Goal: Information Seeking & Learning: Learn about a topic

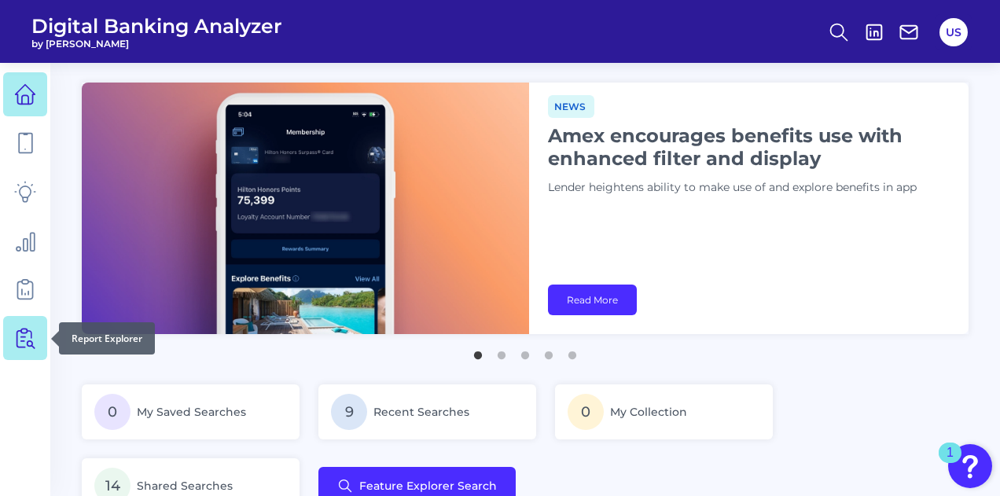
click at [21, 330] on icon at bounding box center [27, 339] width 13 height 20
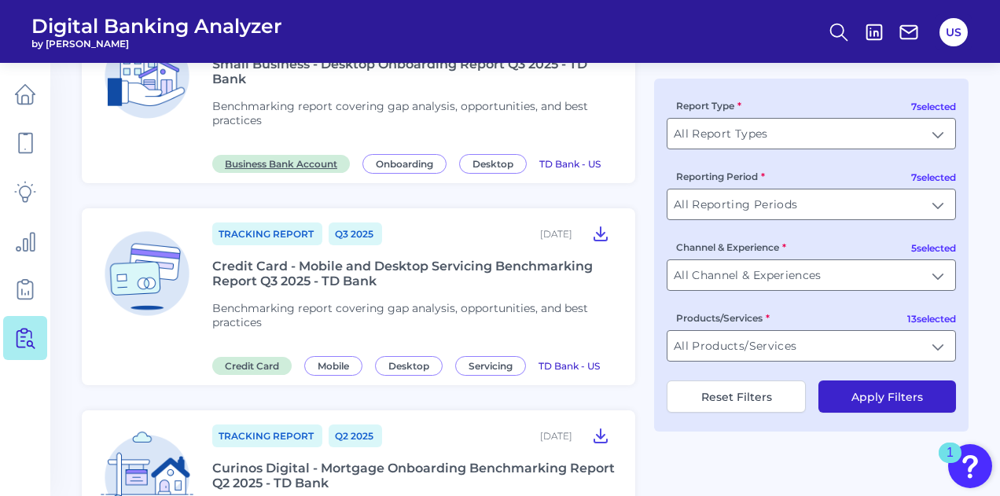
scroll to position [236, 0]
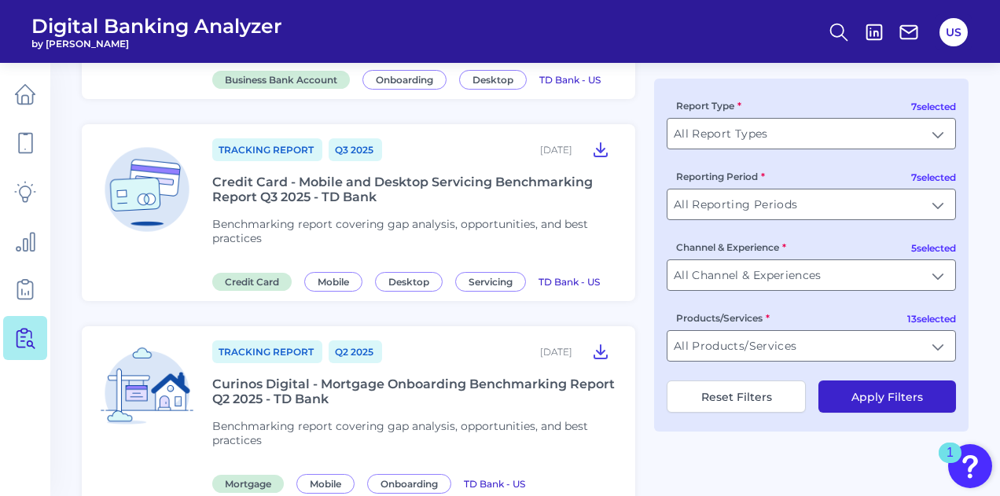
click at [296, 186] on div "Credit Card - Mobile and Desktop Servicing Benchmarking Report Q3 2025 - TD Bank" at bounding box center [414, 190] width 404 height 30
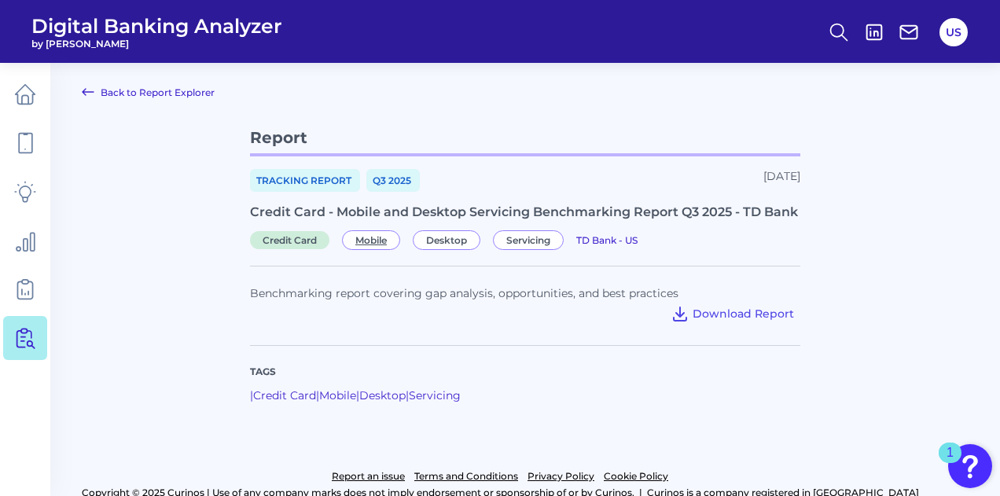
click at [378, 243] on span "Mobile" at bounding box center [371, 240] width 58 height 20
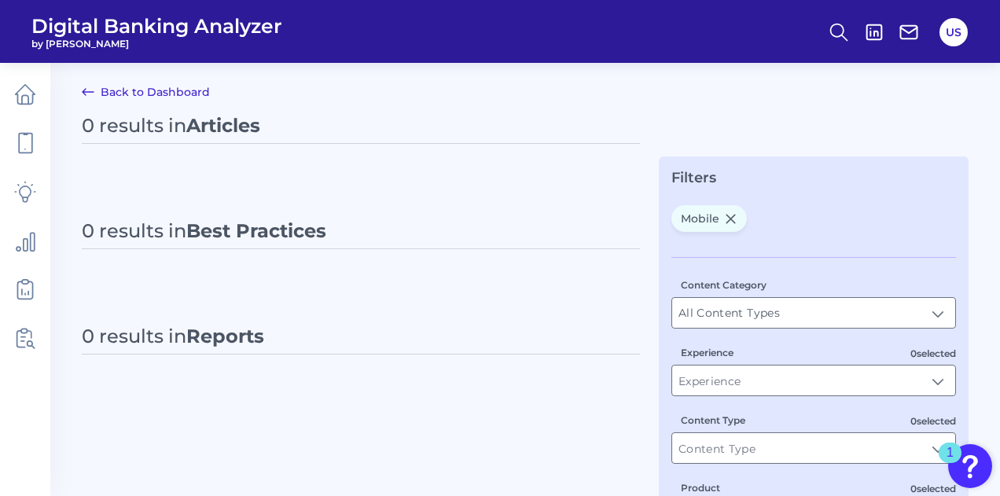
type input "Mobile"
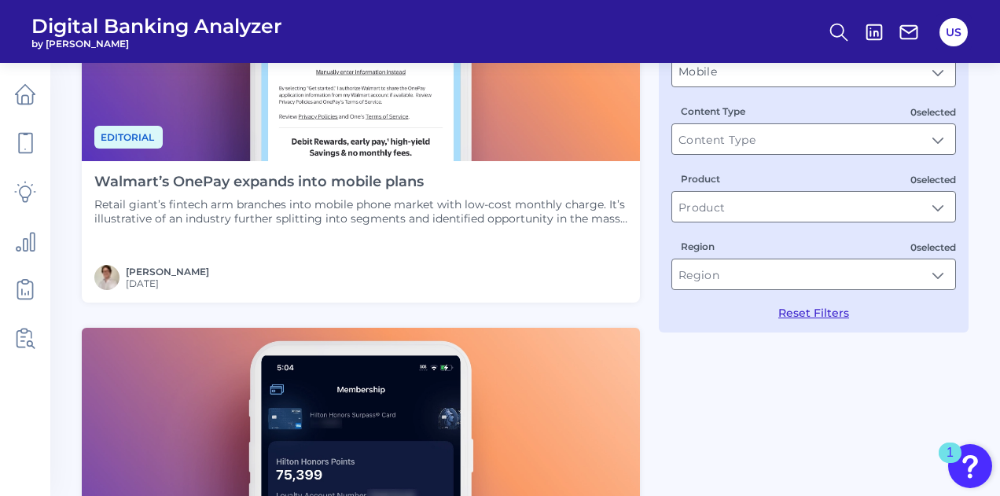
scroll to position [157, 0]
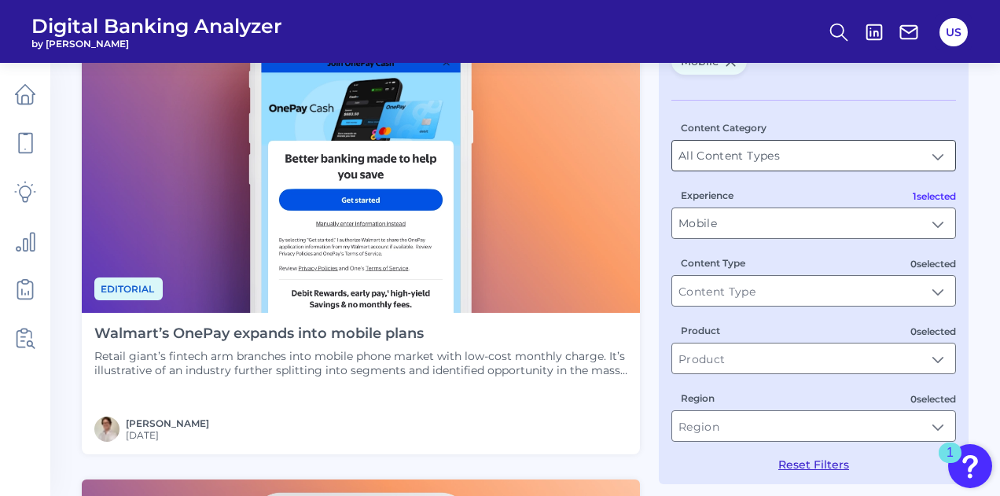
click at [810, 150] on input "All Content Types" at bounding box center [813, 156] width 283 height 30
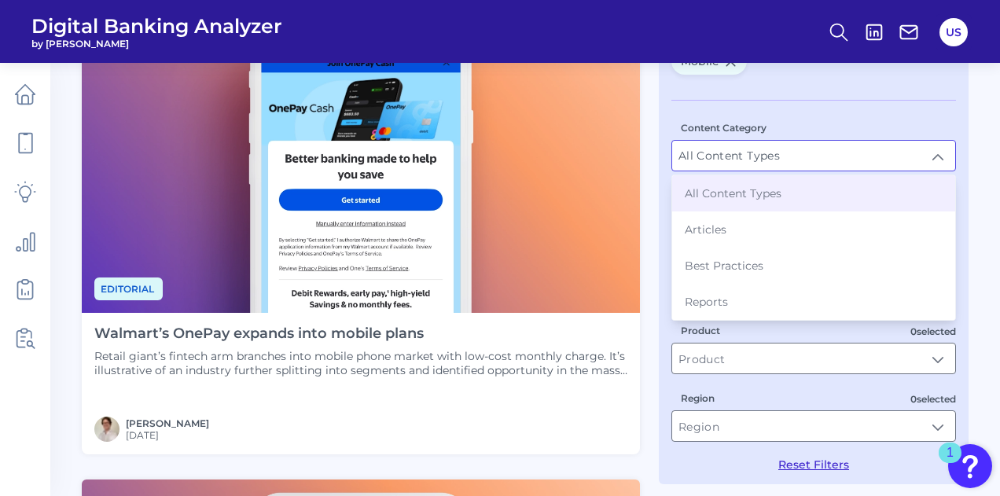
click at [763, 229] on li "Articles" at bounding box center [813, 229] width 283 height 36
type input "Articles"
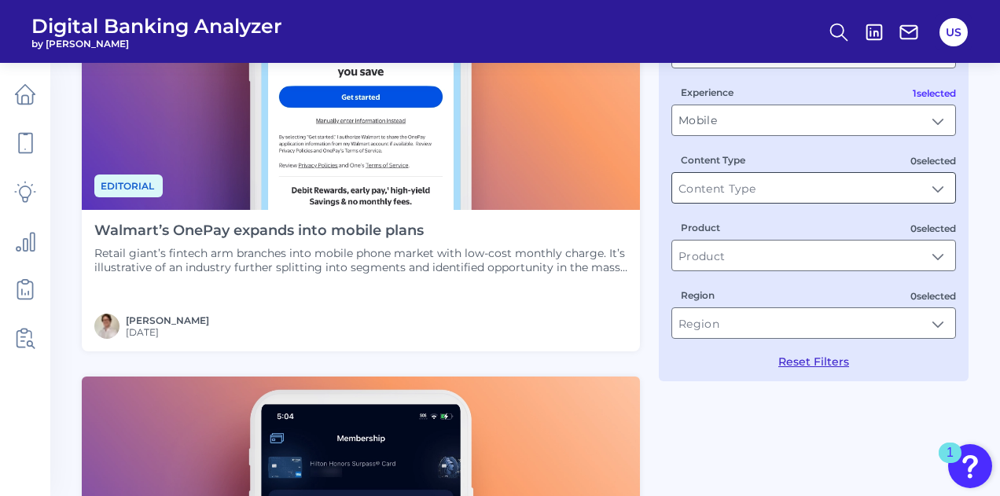
scroll to position [236, 0]
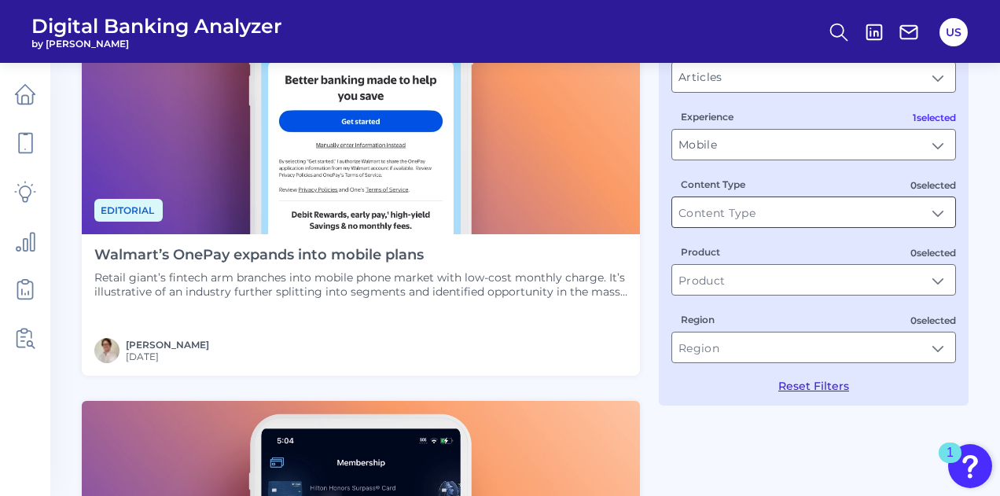
click at [775, 215] on input "Content Type" at bounding box center [813, 212] width 283 height 30
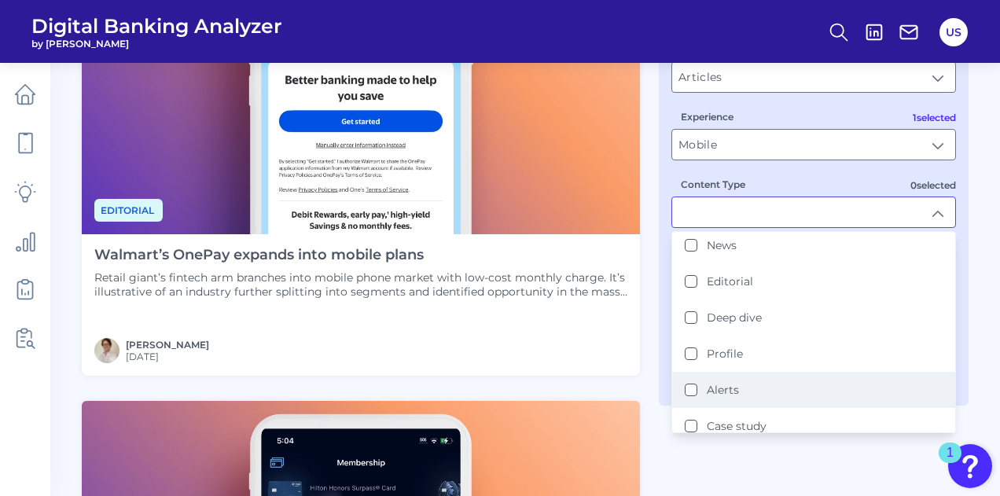
scroll to position [0, 0]
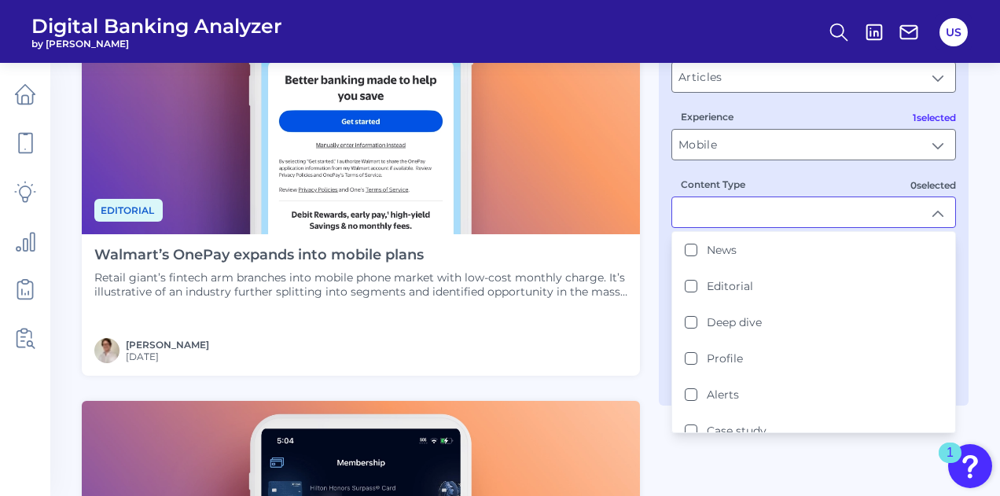
click at [771, 211] on input "Content Type" at bounding box center [813, 212] width 283 height 30
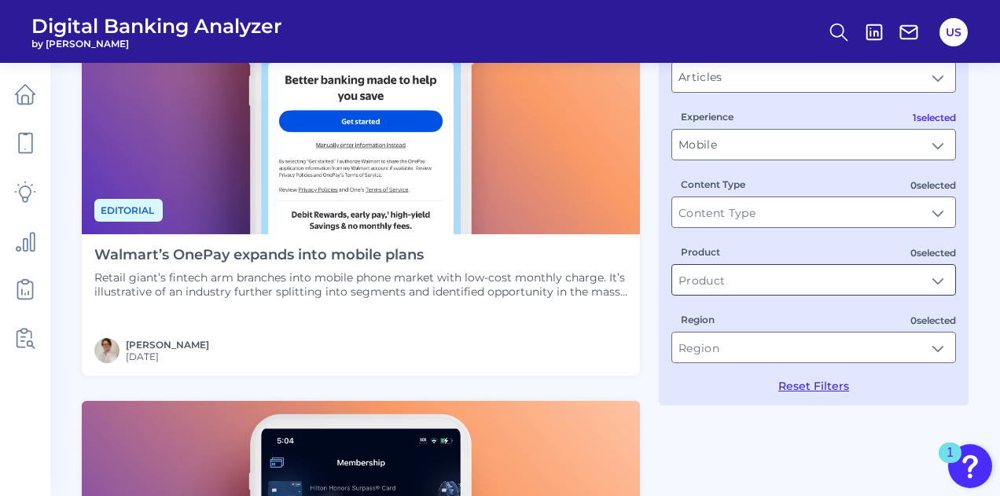
click at [772, 279] on input "Product" at bounding box center [813, 280] width 283 height 30
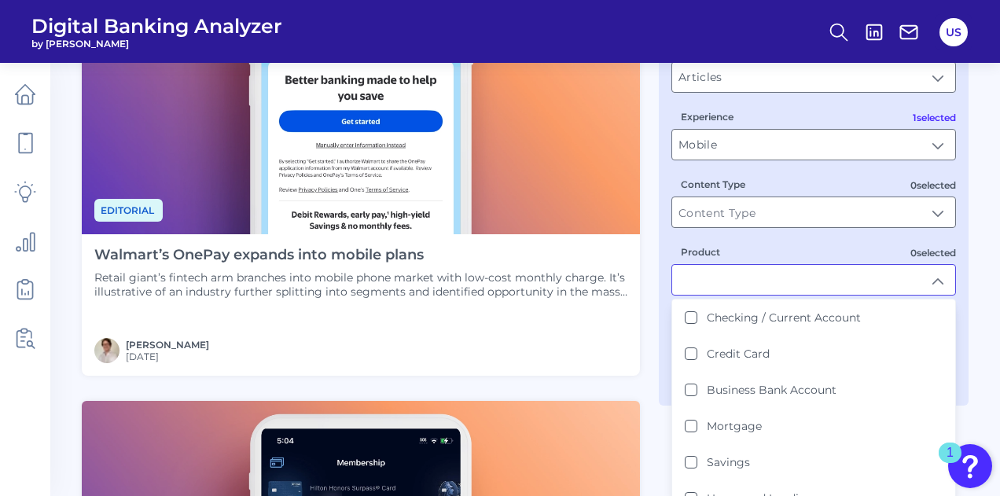
click at [769, 274] on input "Product" at bounding box center [813, 280] width 283 height 30
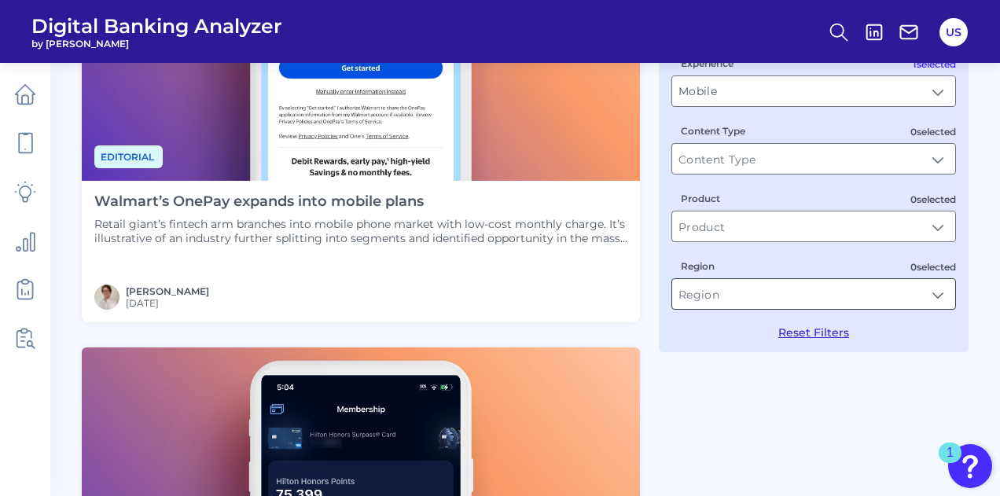
scroll to position [314, 0]
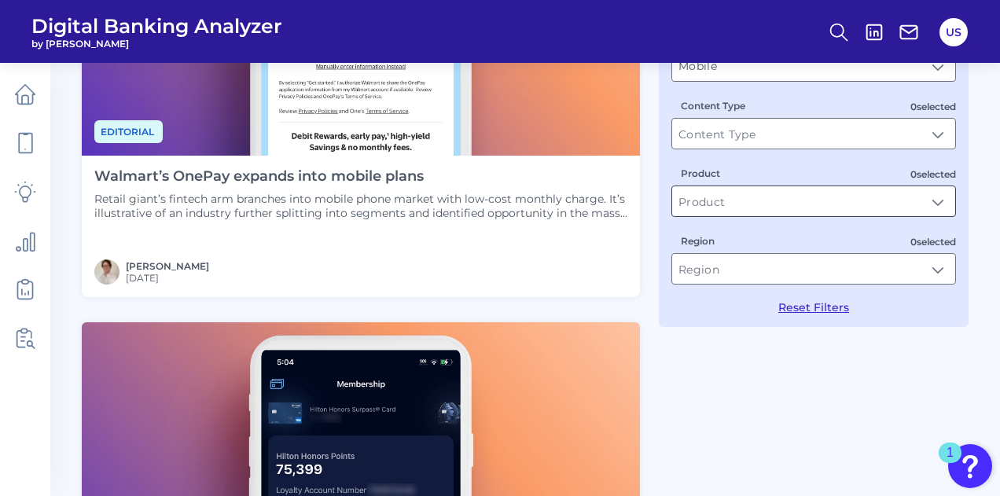
click at [767, 204] on input "Product" at bounding box center [813, 201] width 283 height 30
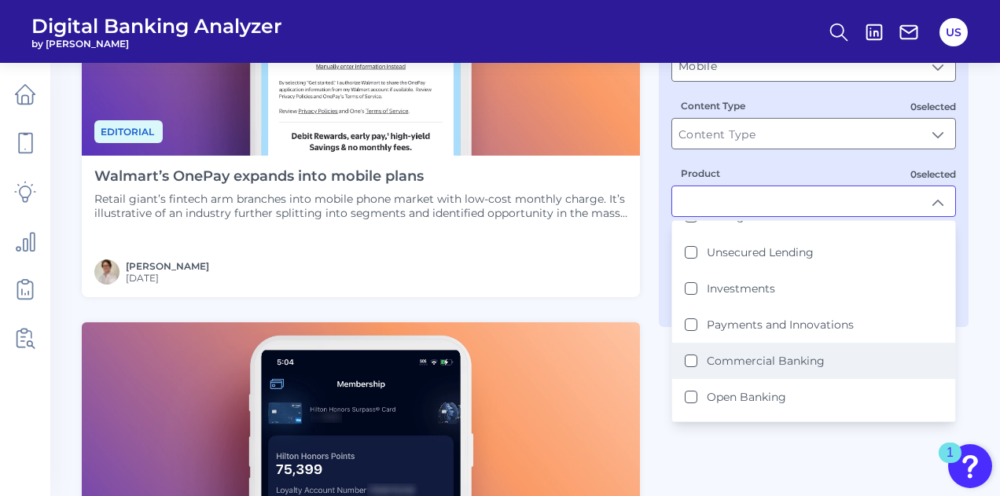
scroll to position [255, 0]
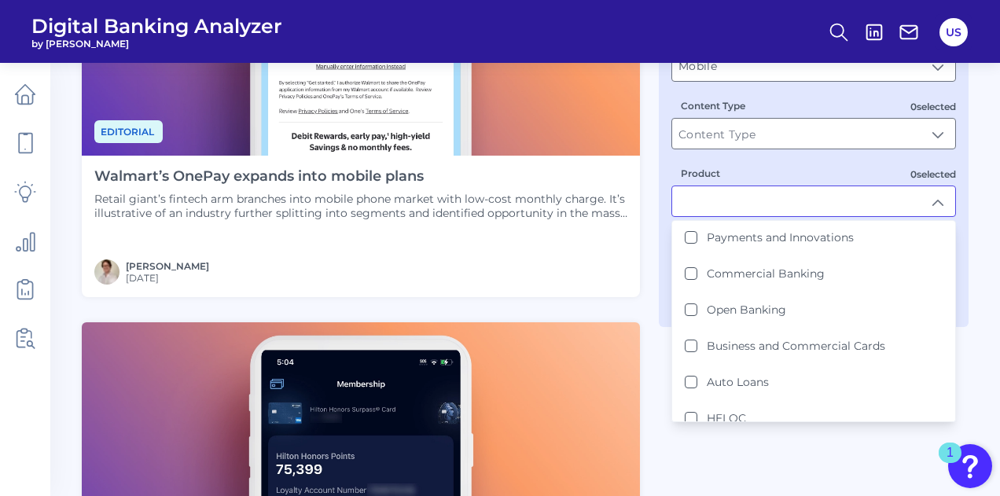
click at [795, 195] on input "Product" at bounding box center [813, 201] width 283 height 30
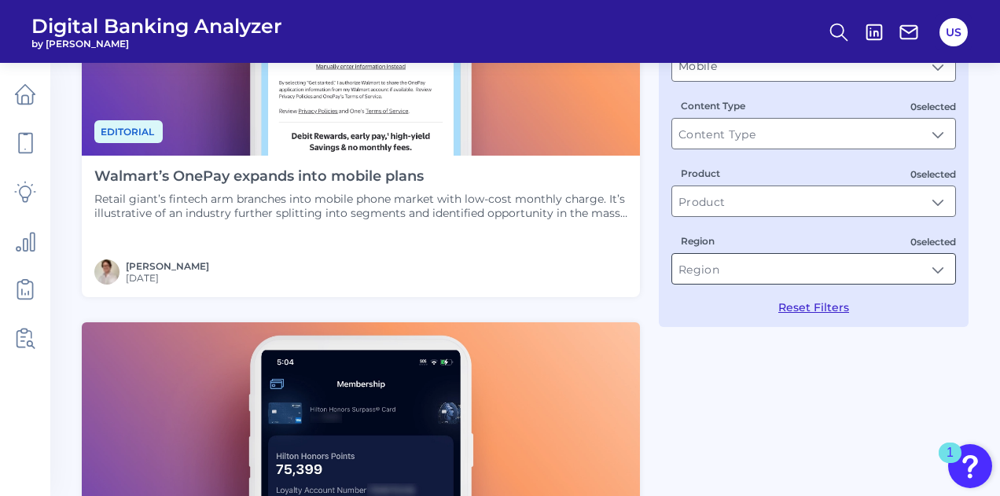
click at [812, 276] on input "Region" at bounding box center [813, 269] width 283 height 30
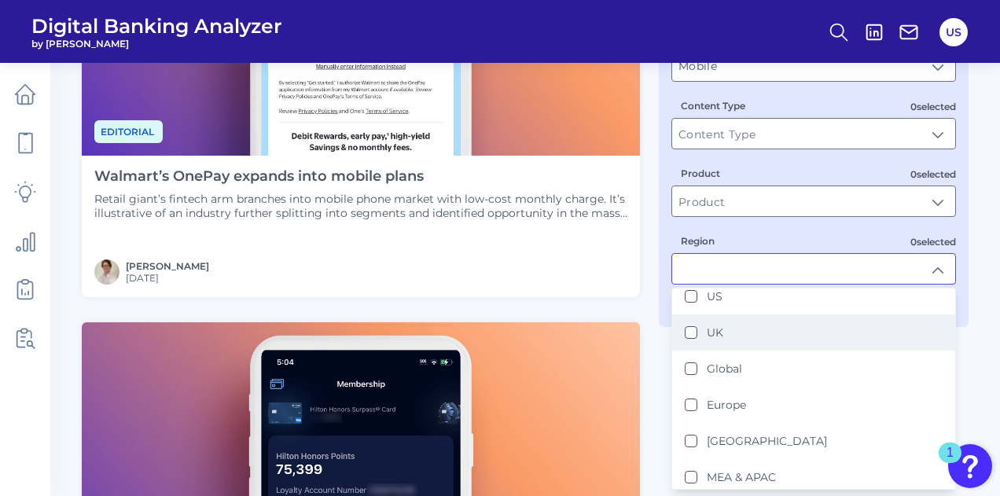
scroll to position [0, 0]
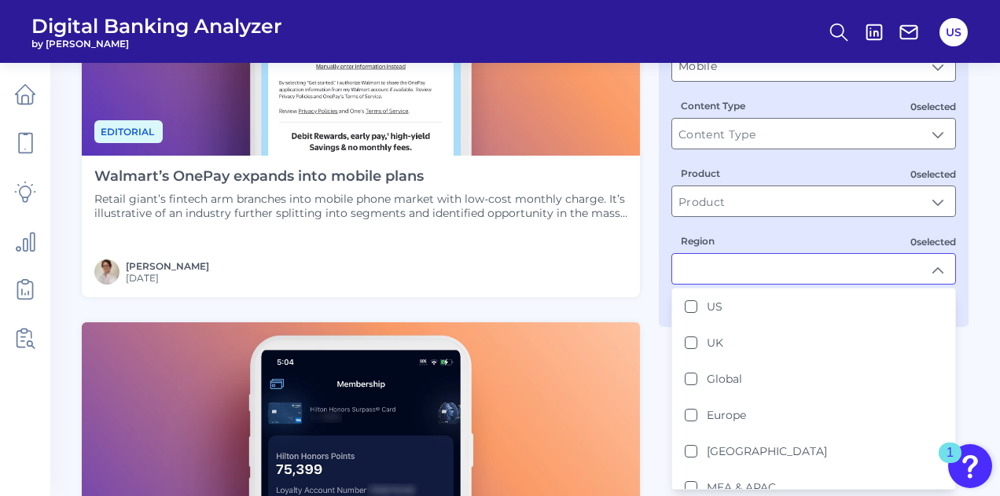
click at [796, 305] on li "US" at bounding box center [813, 307] width 283 height 36
type input "US"
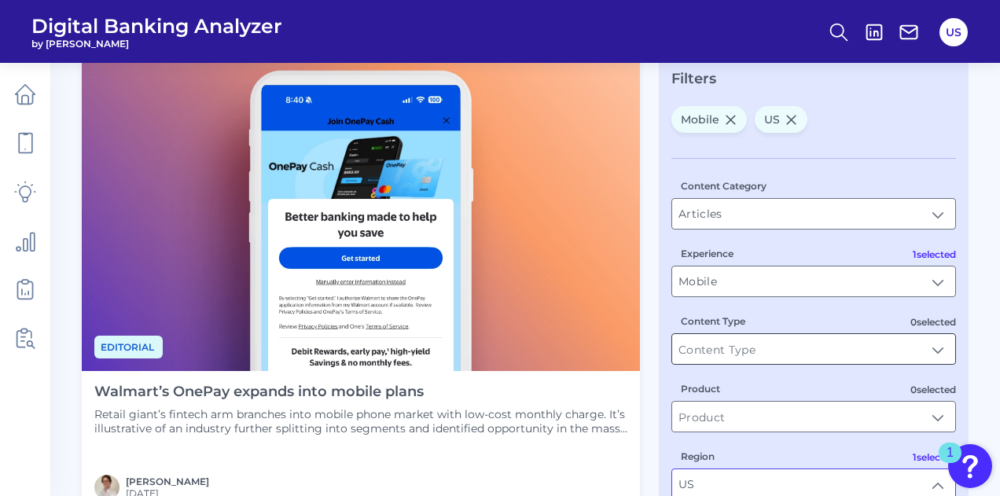
scroll to position [157, 0]
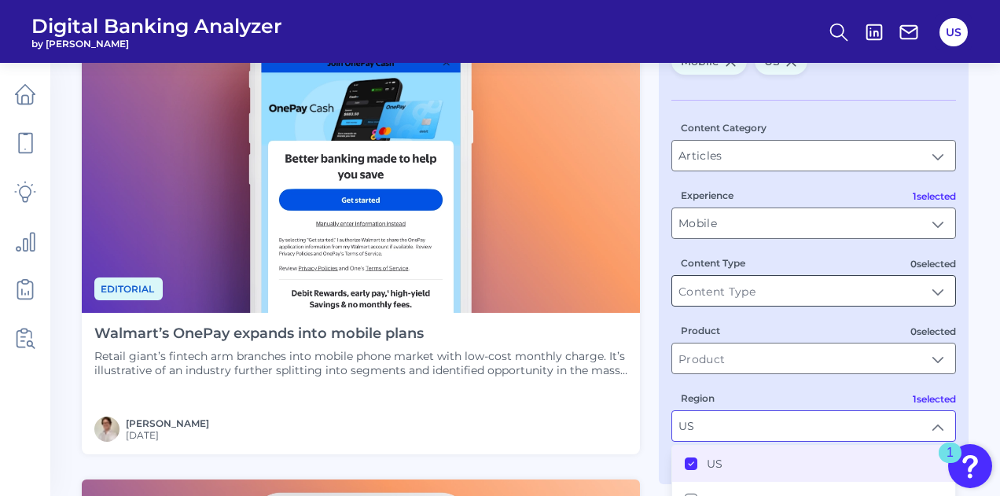
click at [751, 281] on input "Content Type" at bounding box center [813, 291] width 283 height 30
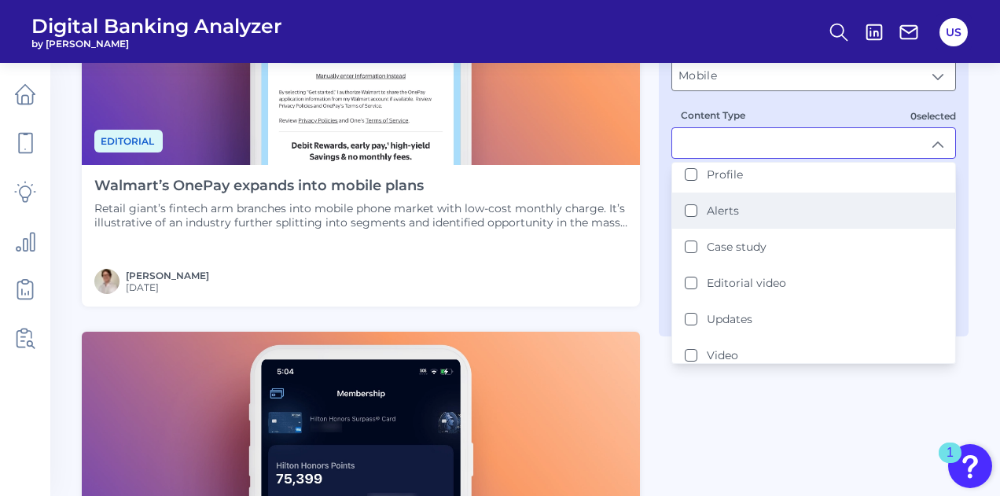
scroll to position [314, 0]
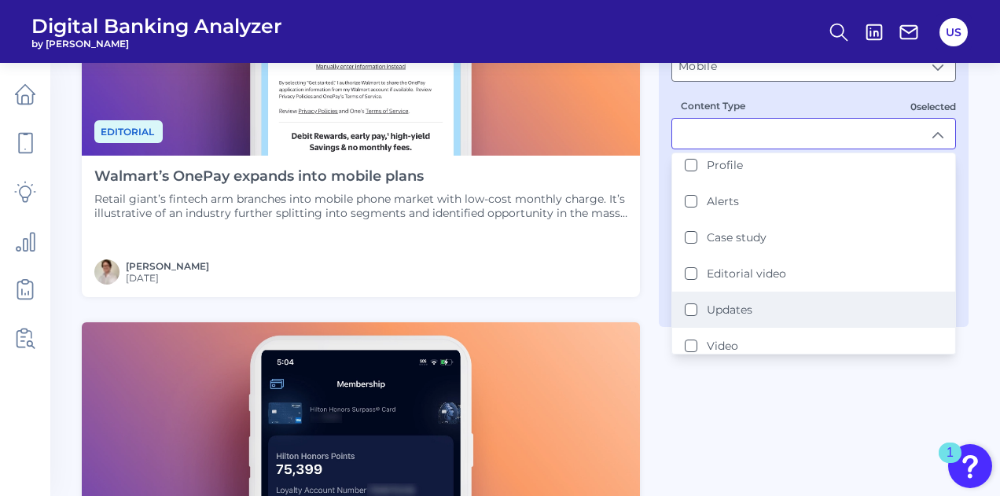
click at [726, 303] on label "Updates" at bounding box center [730, 310] width 46 height 14
type input "Updates"
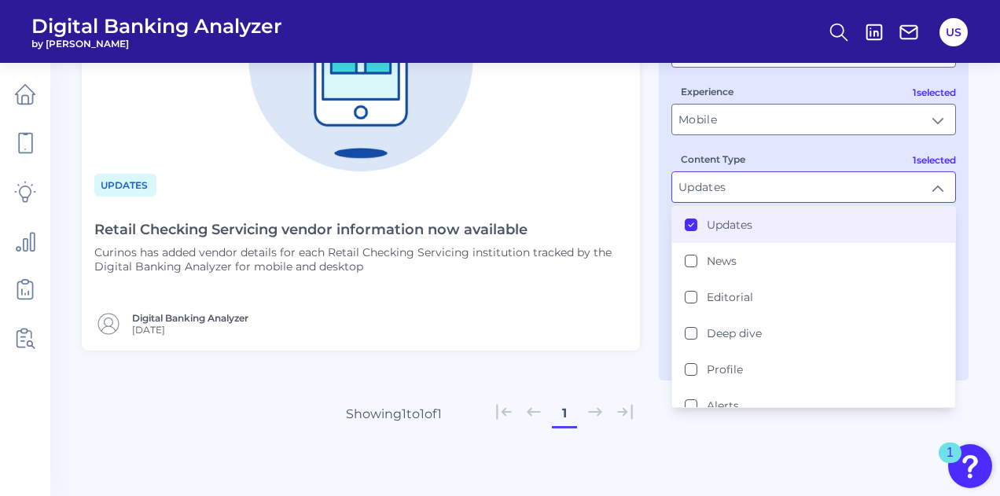
scroll to position [236, 0]
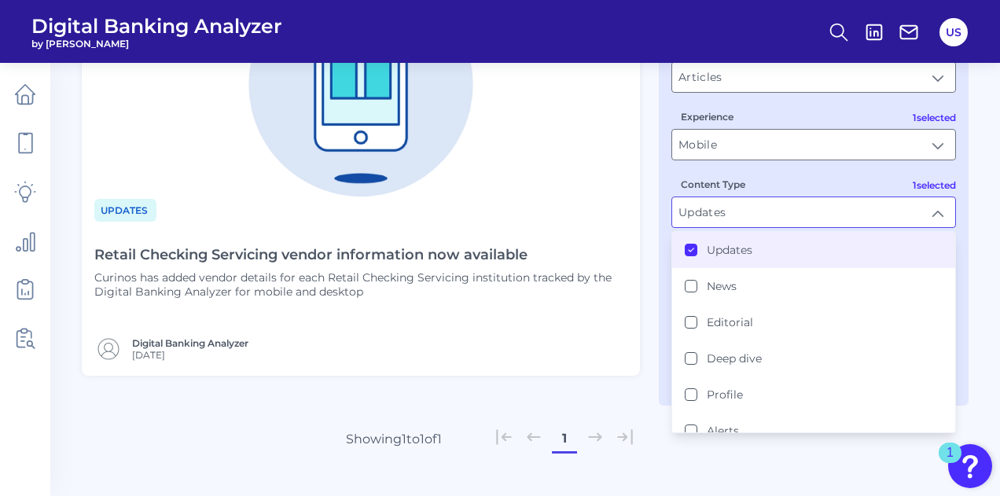
click at [715, 240] on li "Updates" at bounding box center [813, 250] width 283 height 36
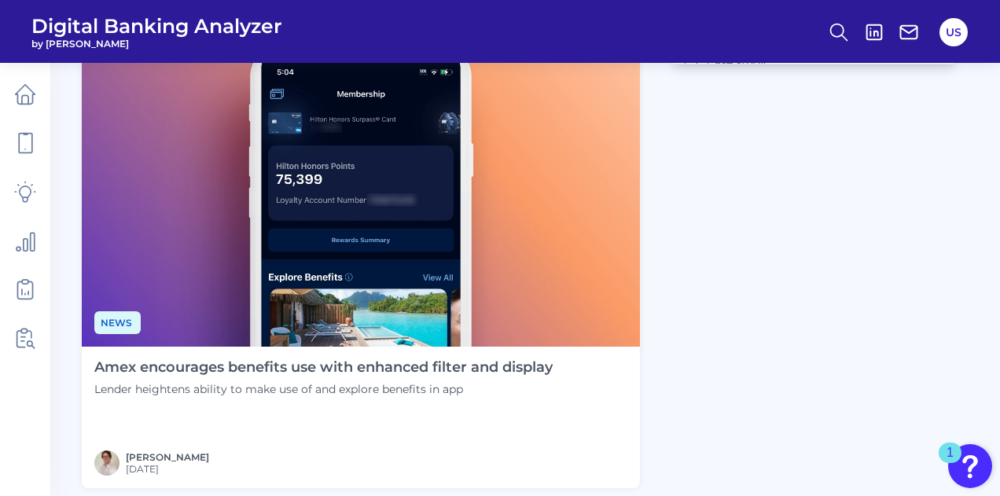
scroll to position [629, 0]
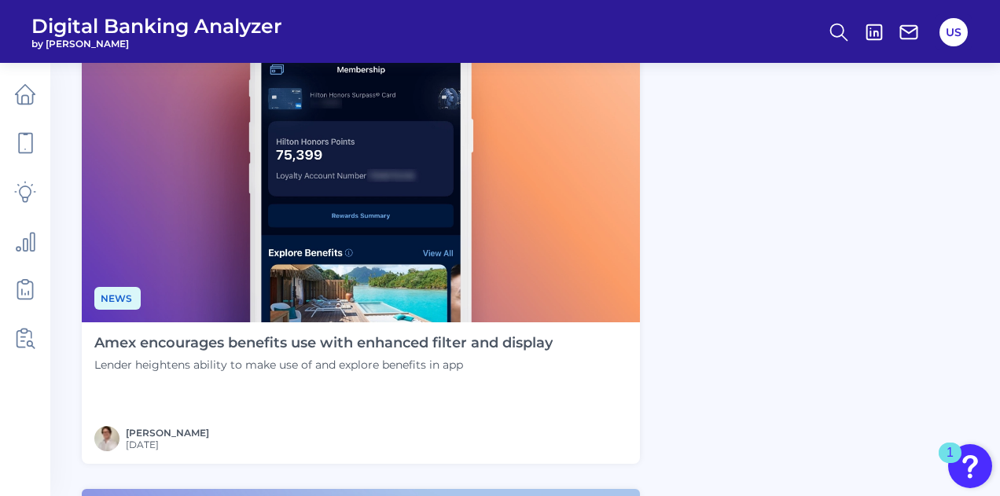
click at [388, 338] on h4 "Amex encourages benefits use with enhanced filter and display" at bounding box center [323, 343] width 458 height 17
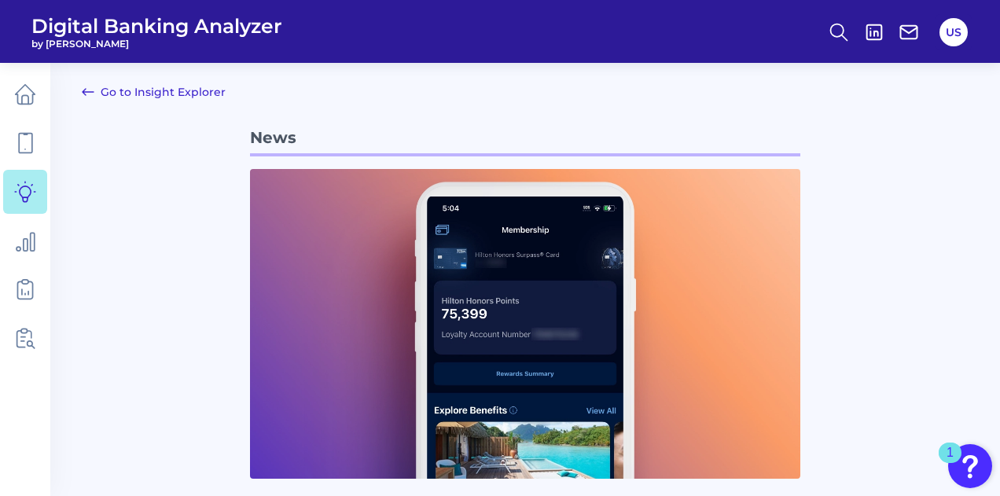
click at [112, 93] on link "Go to Insight Explorer" at bounding box center [154, 92] width 144 height 19
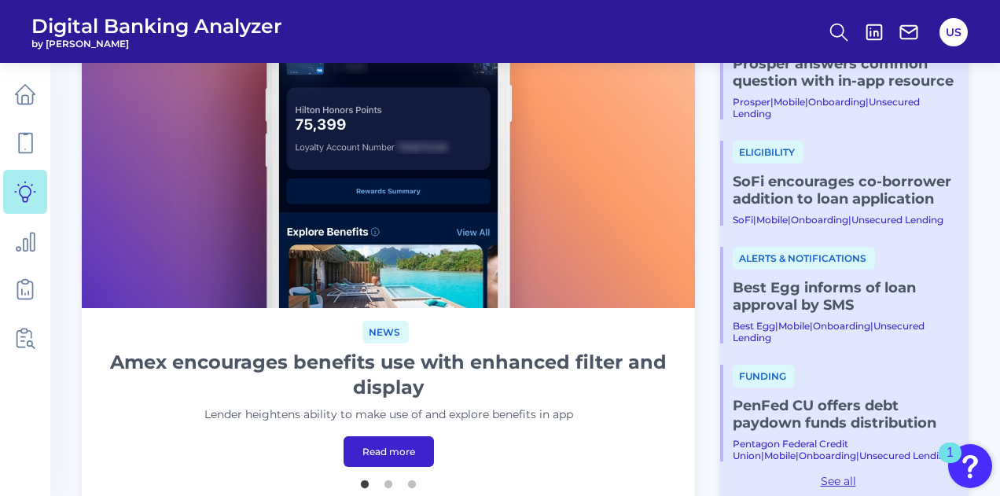
scroll to position [314, 0]
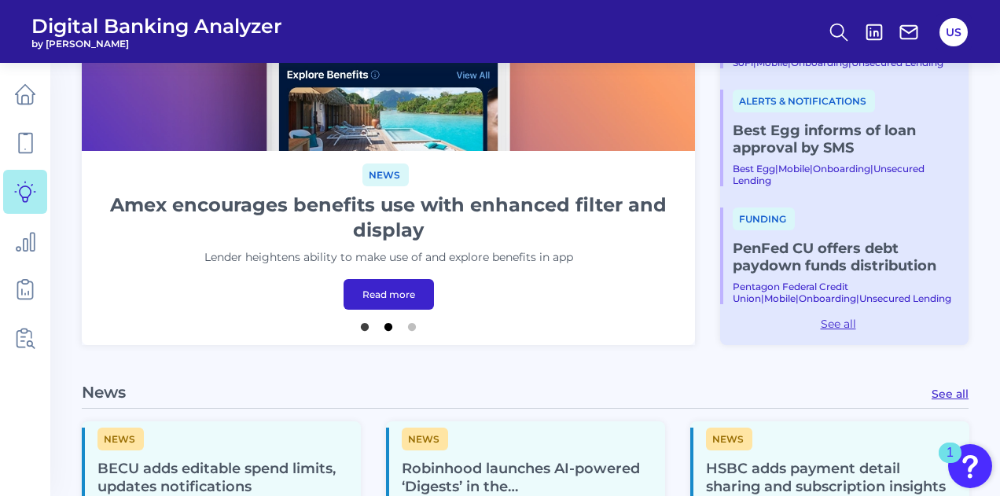
click at [389, 328] on button "2" at bounding box center [389, 323] width 16 height 16
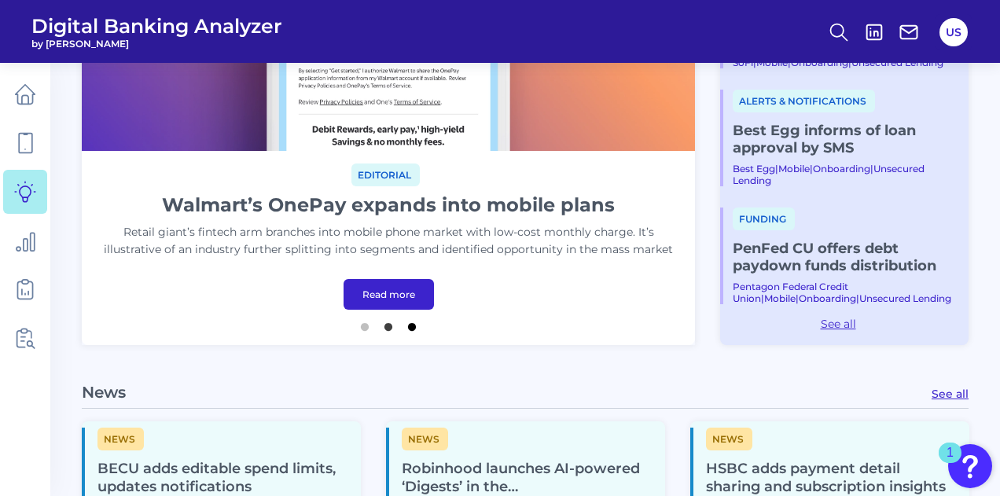
click at [409, 329] on button "3" at bounding box center [412, 323] width 16 height 16
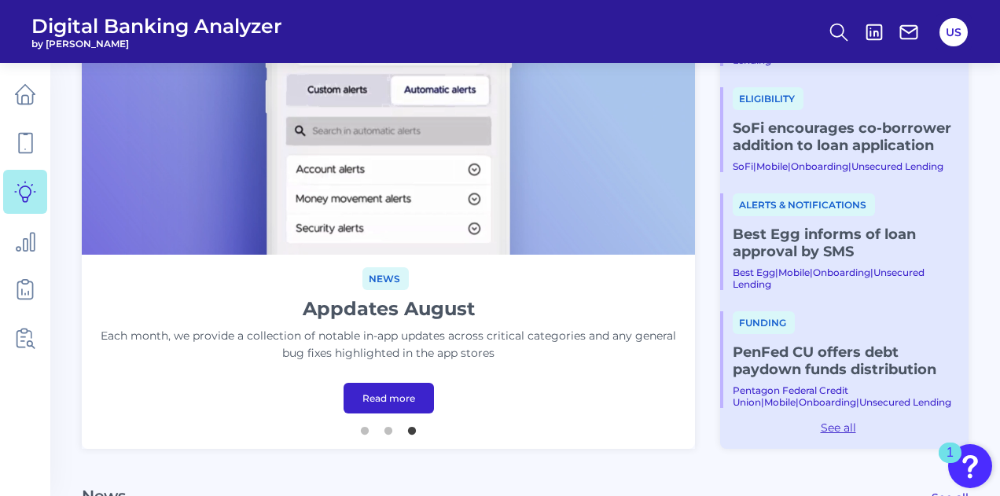
scroll to position [236, 0]
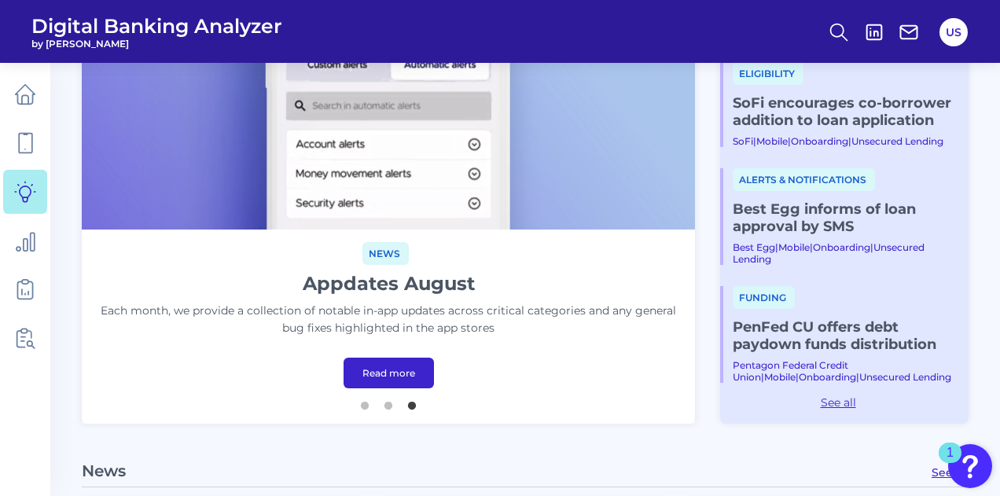
click at [406, 367] on link "Read more" at bounding box center [389, 373] width 90 height 31
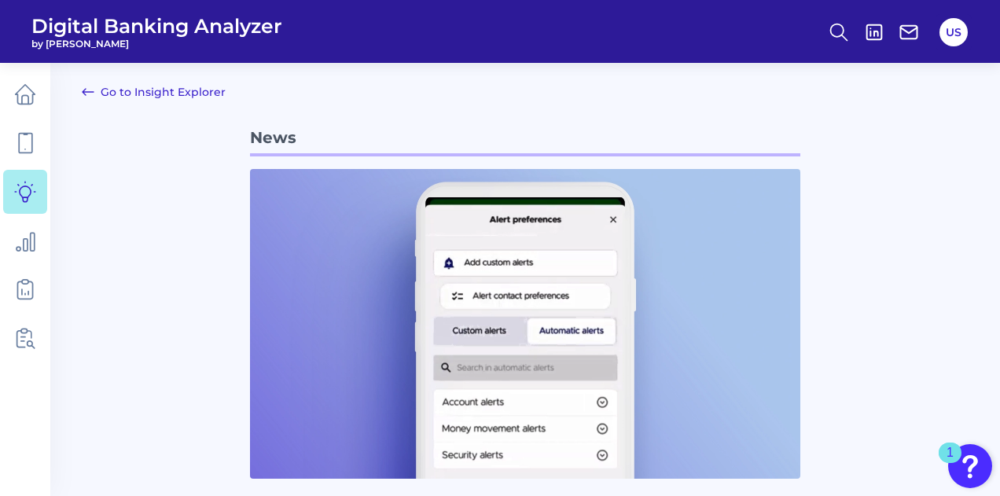
click at [116, 87] on link "Go to Insight Explorer" at bounding box center [154, 92] width 144 height 19
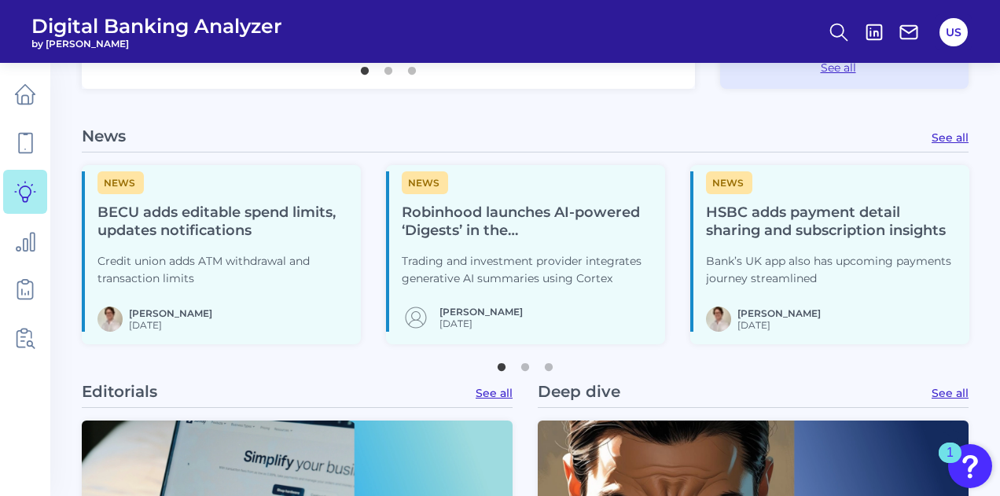
scroll to position [622, 0]
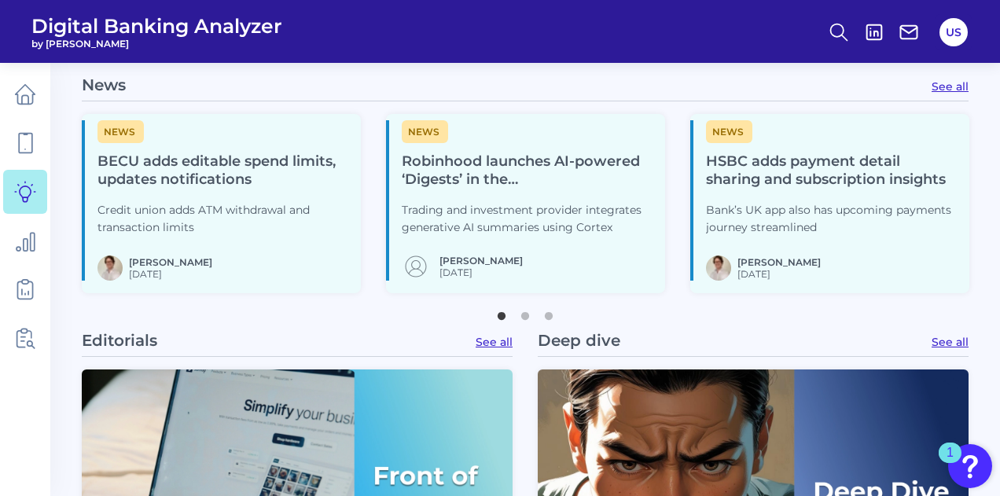
click at [951, 344] on link "See all" at bounding box center [950, 342] width 37 height 14
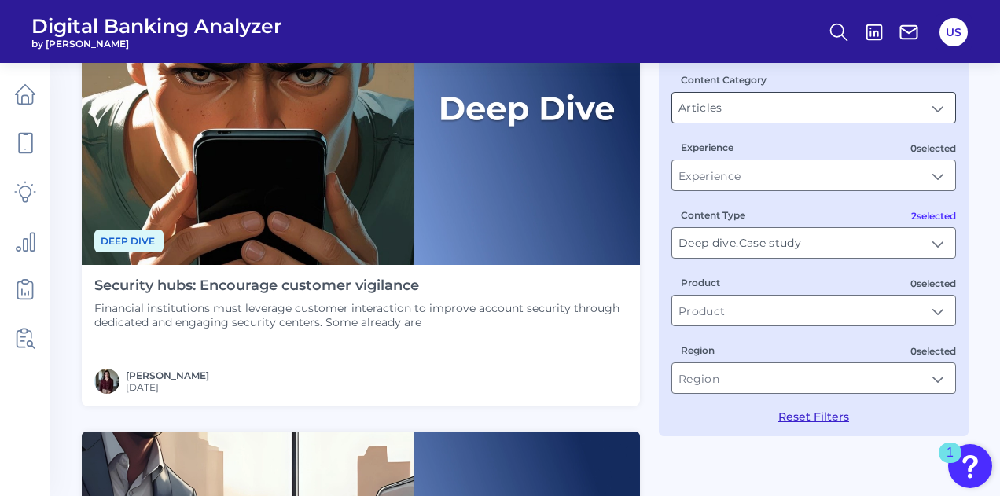
scroll to position [206, 0]
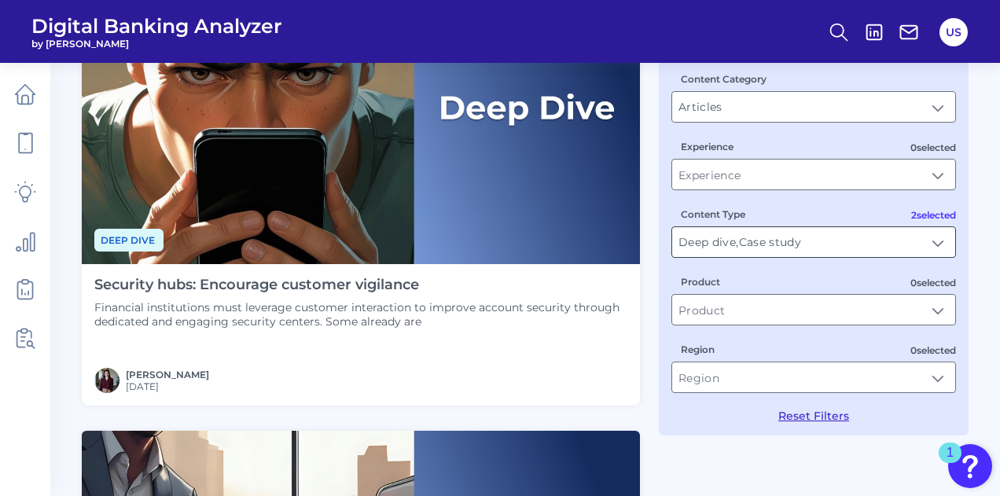
click at [789, 250] on input "Deep dive, Case study" at bounding box center [813, 242] width 283 height 30
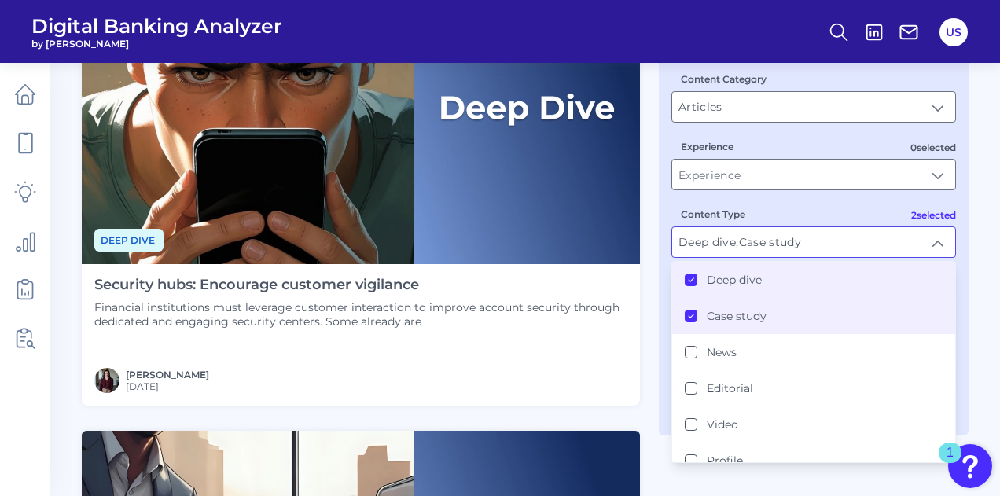
click at [711, 289] on li "Deep dive" at bounding box center [813, 280] width 283 height 36
type input "Case study"
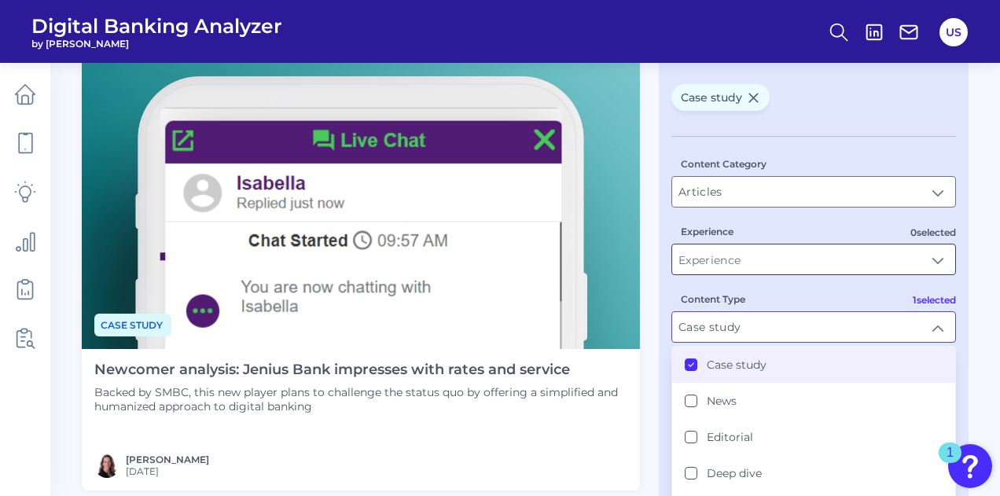
scroll to position [121, 0]
click at [729, 373] on li "Case study" at bounding box center [813, 365] width 283 height 36
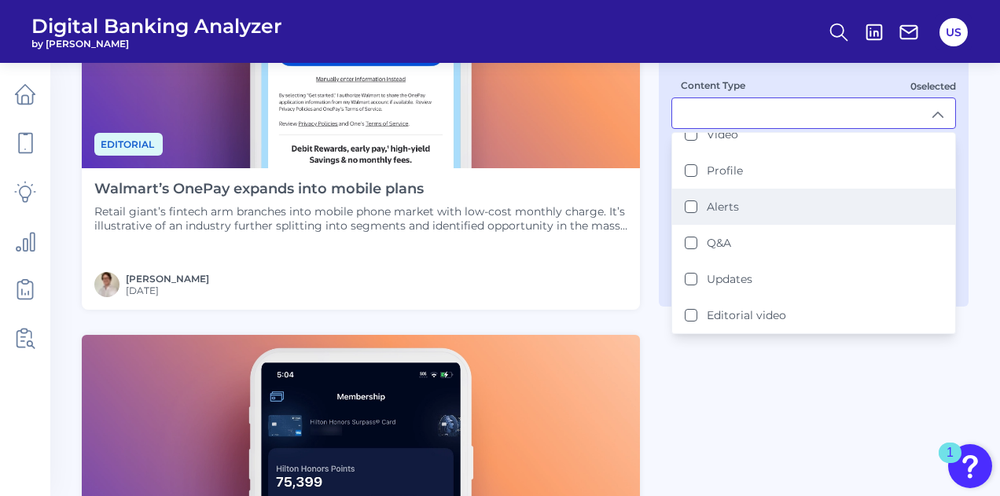
scroll to position [127, 0]
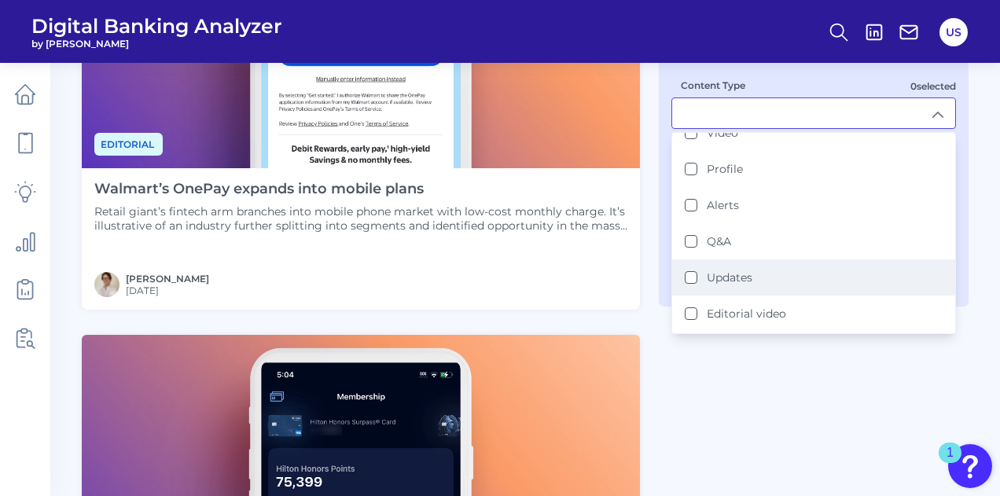
click at [697, 278] on div "Updates" at bounding box center [719, 277] width 68 height 14
type input "Updates"
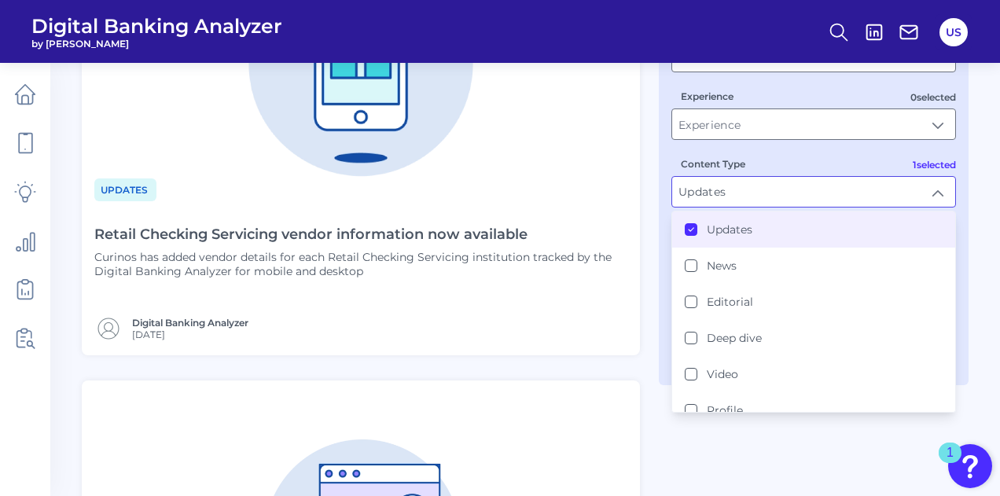
scroll to position [225, 0]
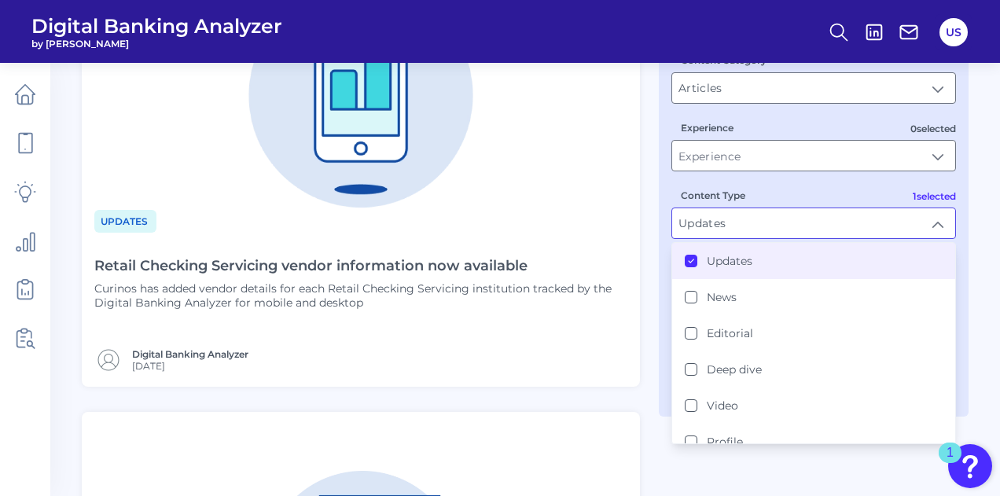
click at [688, 272] on li "Updates" at bounding box center [813, 261] width 283 height 36
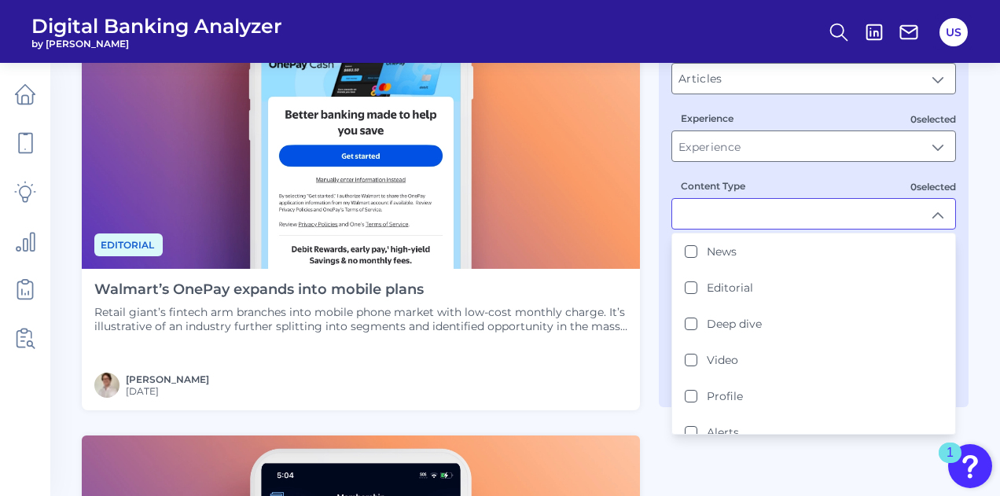
scroll to position [201, 0]
click at [731, 166] on div "Content Category Articles Articles 0 selected Experience 0 selected Content Typ…" at bounding box center [813, 209] width 285 height 372
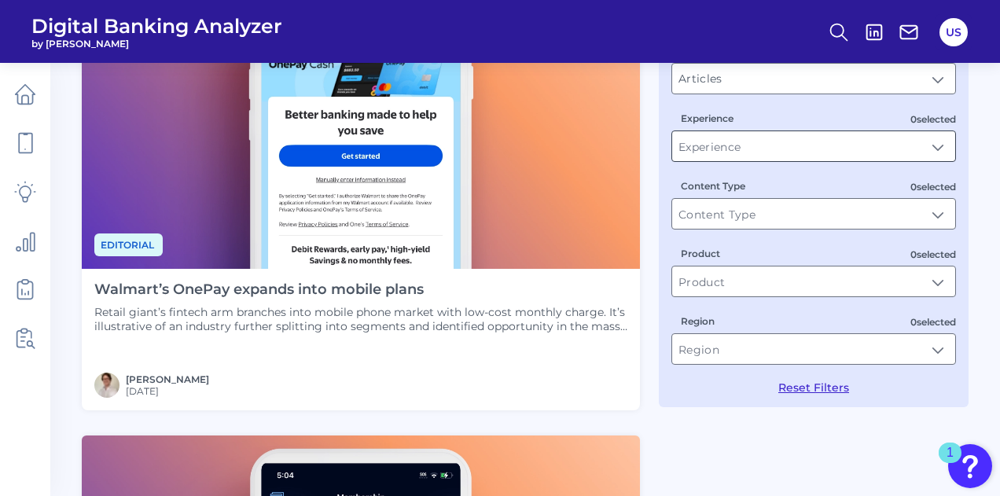
click at [729, 153] on input "Experience" at bounding box center [813, 146] width 283 height 30
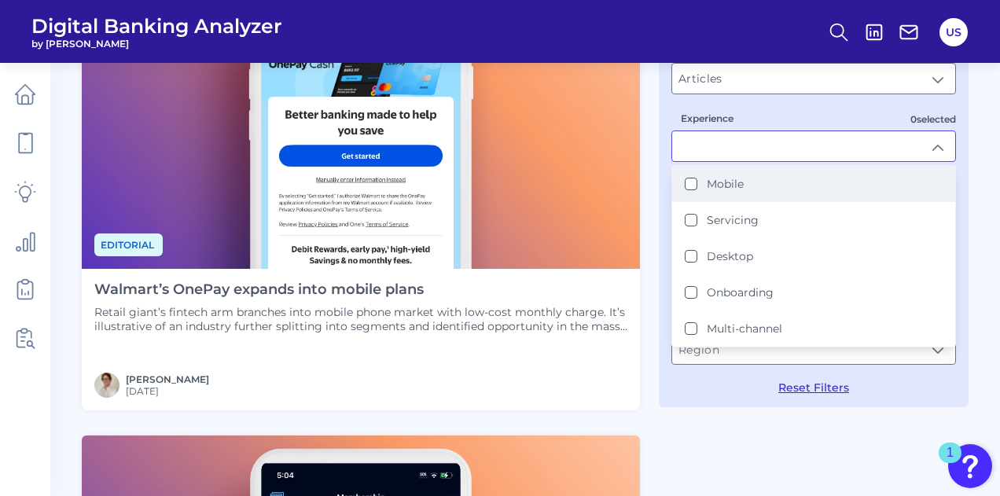
click at [728, 185] on label "Mobile" at bounding box center [725, 184] width 37 height 14
type input "Mobile"
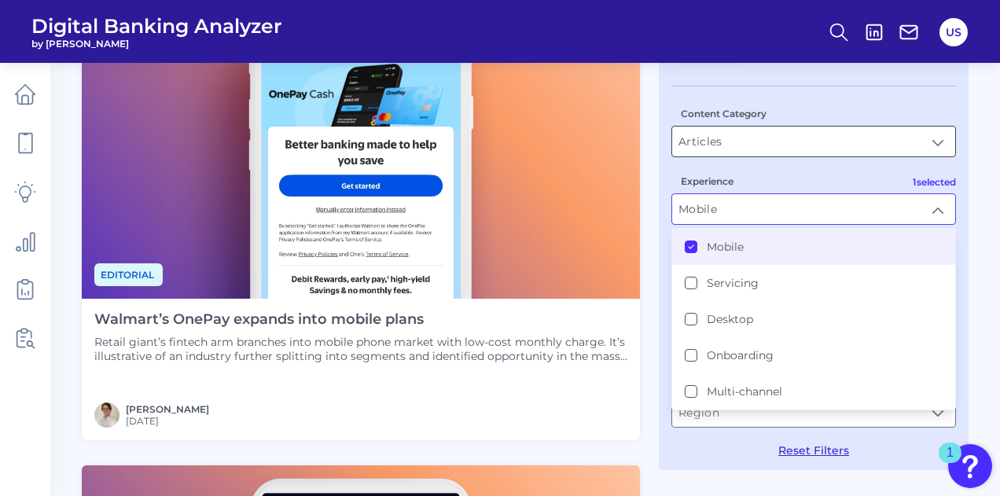
scroll to position [184, 0]
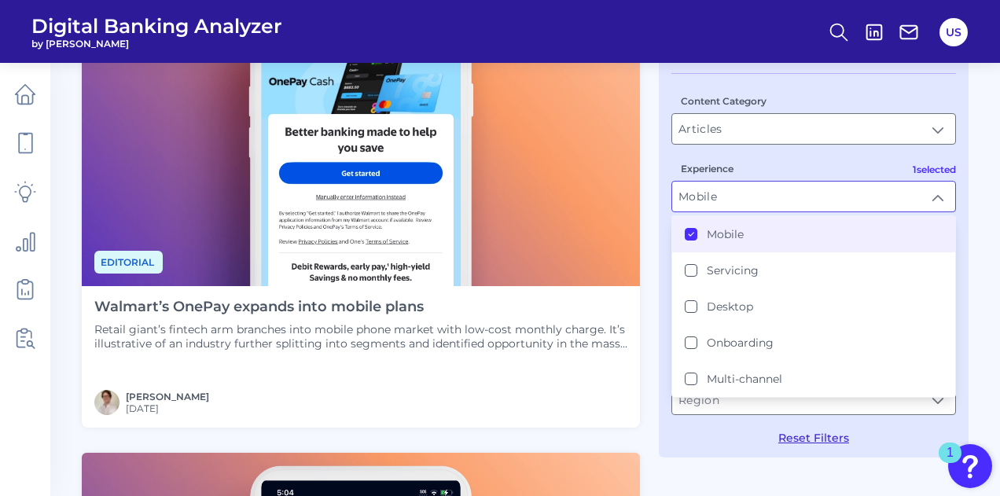
click at [753, 160] on div "Experience Mobile Mobile Mobile Servicing Desktop Onboarding Multi-channel" at bounding box center [813, 186] width 285 height 52
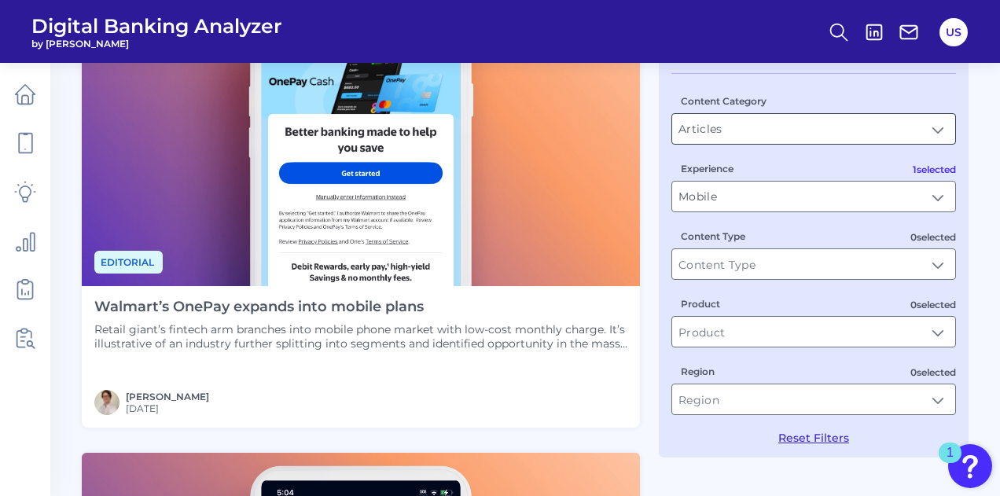
click at [779, 127] on input "Articles" at bounding box center [813, 129] width 283 height 30
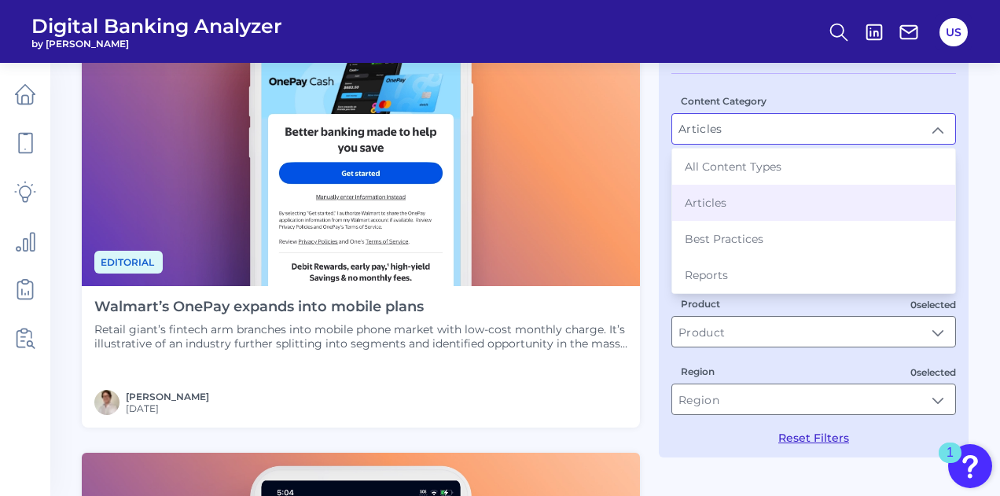
click at [818, 93] on div "Content Category Articles Articles All Content Types Articles Best Practices Re…" at bounding box center [813, 119] width 285 height 52
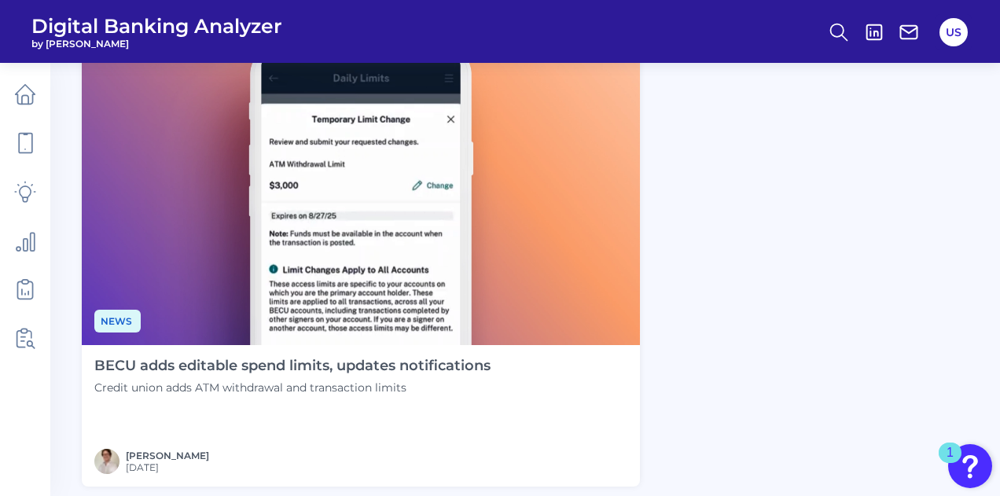
scroll to position [1568, 0]
click at [458, 367] on h4 "BECU adds editable spend limits, updates notifications" at bounding box center [292, 366] width 396 height 17
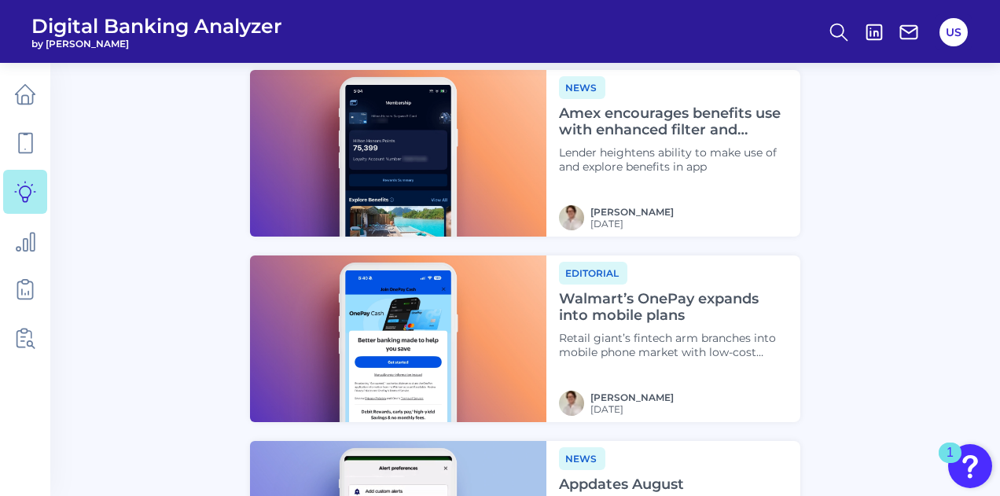
scroll to position [1664, 0]
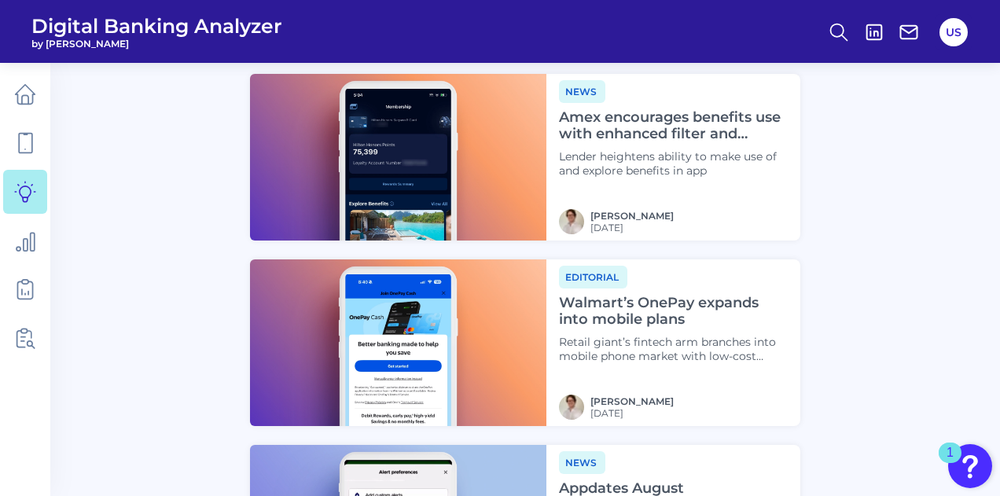
scroll to position [171, 0]
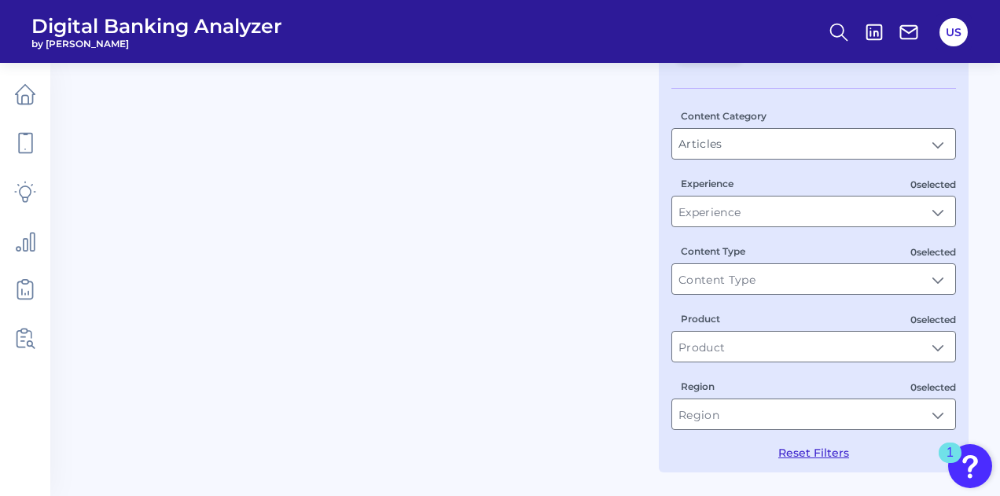
type input "Mobile"
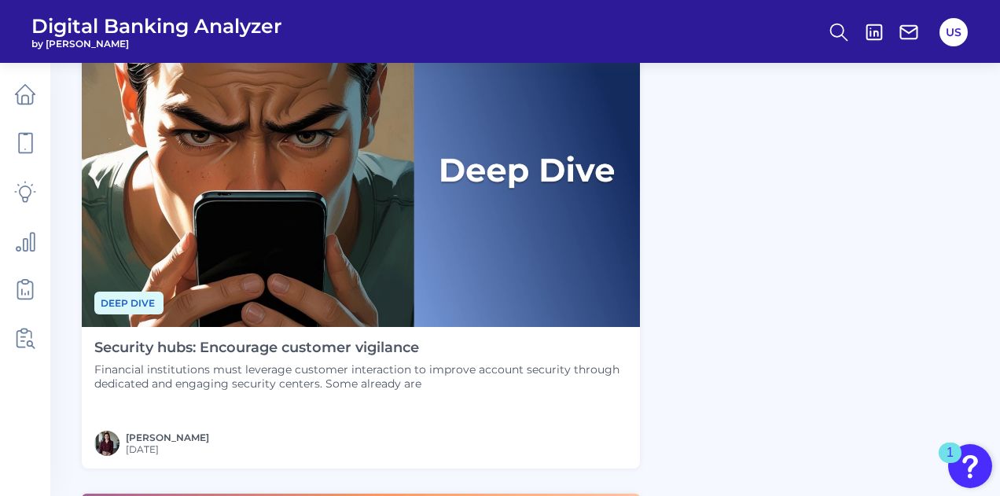
scroll to position [3029, 0]
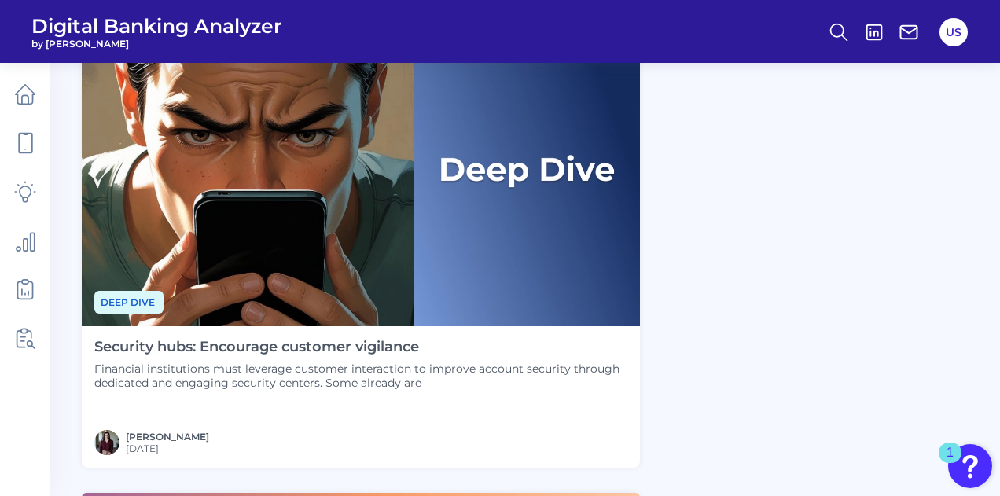
click at [250, 345] on h4 "Security hubs: Encourage customer vigilance" at bounding box center [360, 347] width 533 height 17
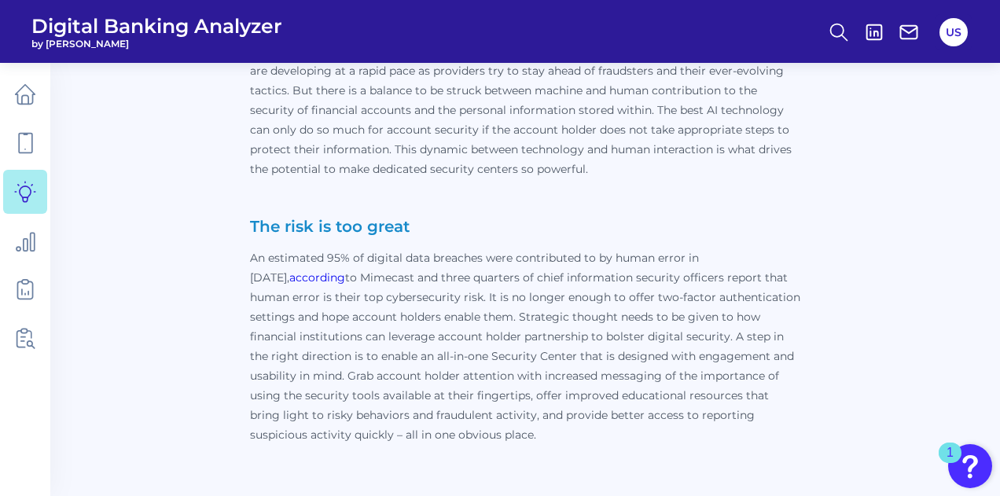
scroll to position [4783, 0]
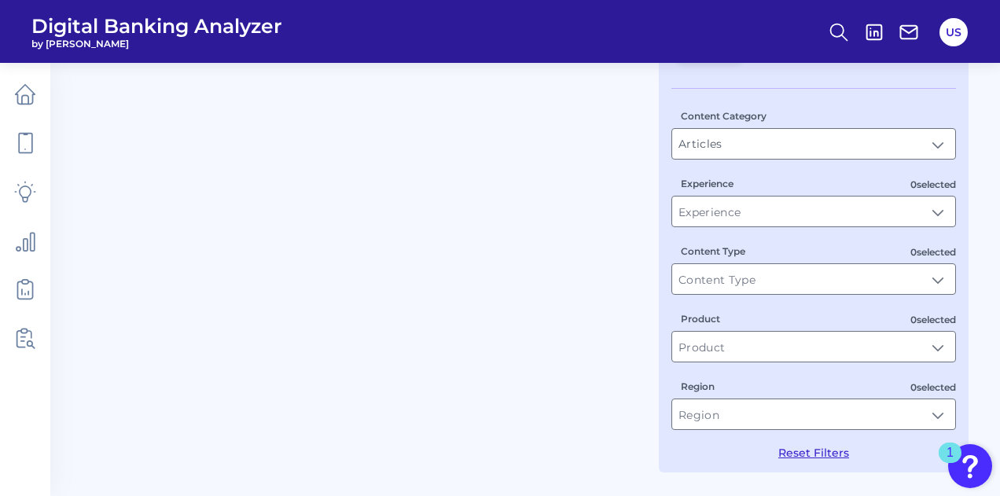
type input "Mobile"
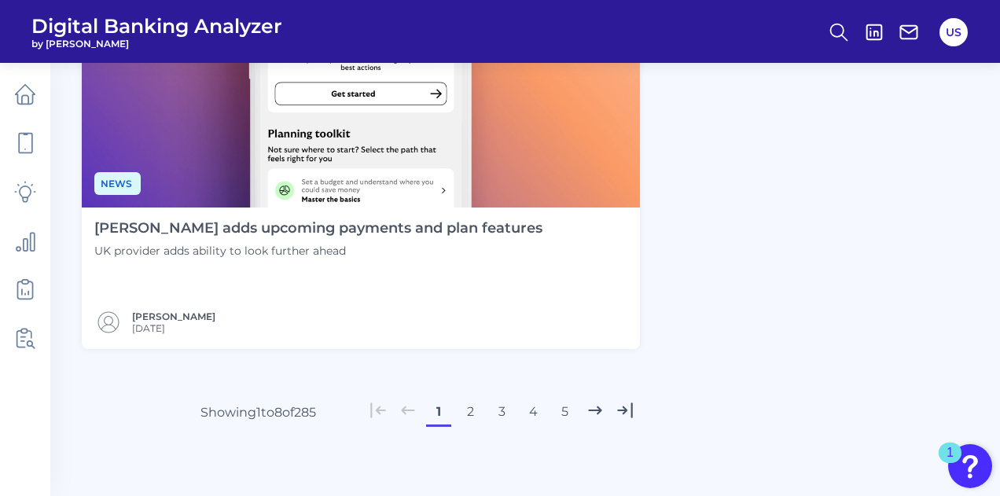
scroll to position [3692, 0]
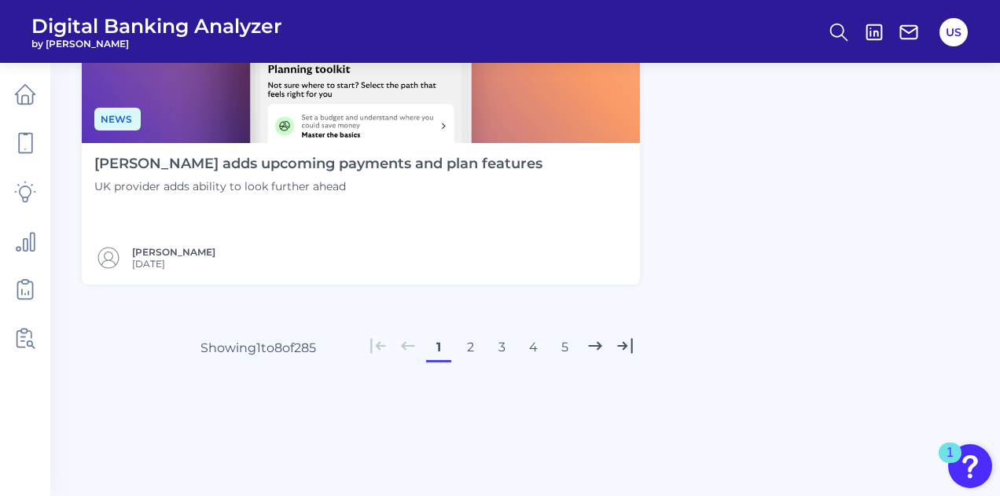
click at [470, 350] on button "2" at bounding box center [470, 347] width 25 height 25
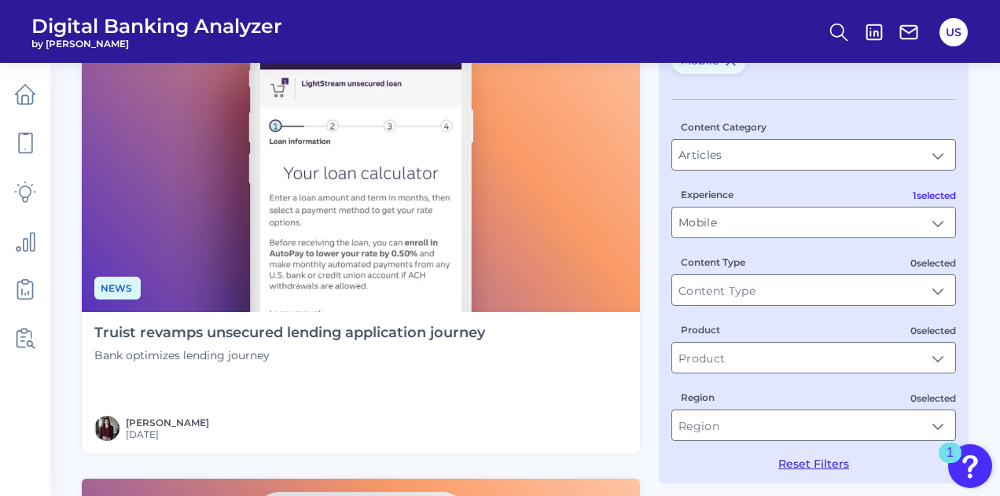
scroll to position [157, 0]
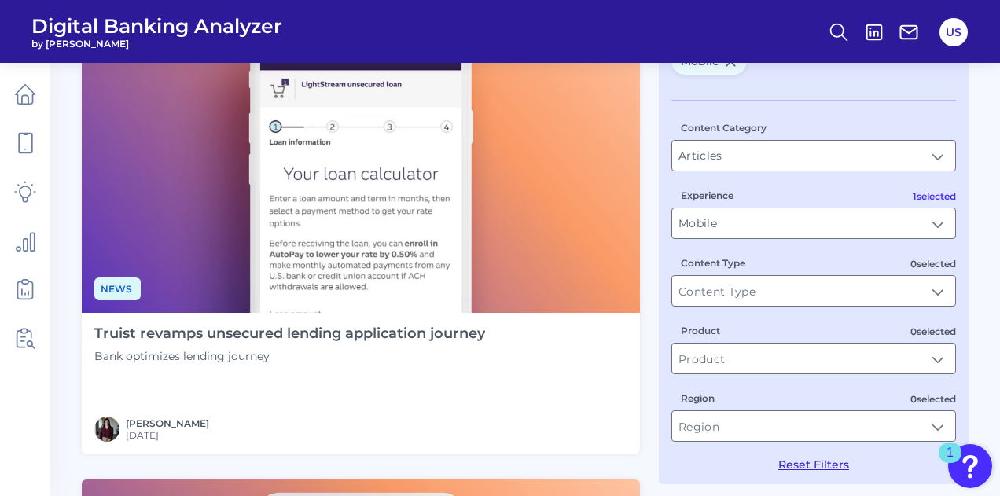
click at [392, 334] on h4 "Truist revamps unsecured lending application journey" at bounding box center [289, 333] width 391 height 17
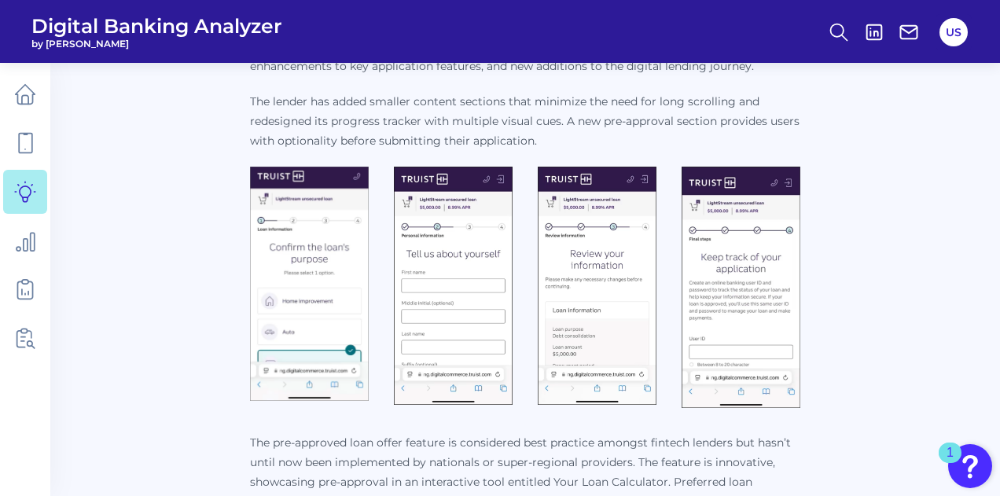
scroll to position [648, 0]
click at [392, 334] on div at bounding box center [525, 287] width 550 height 242
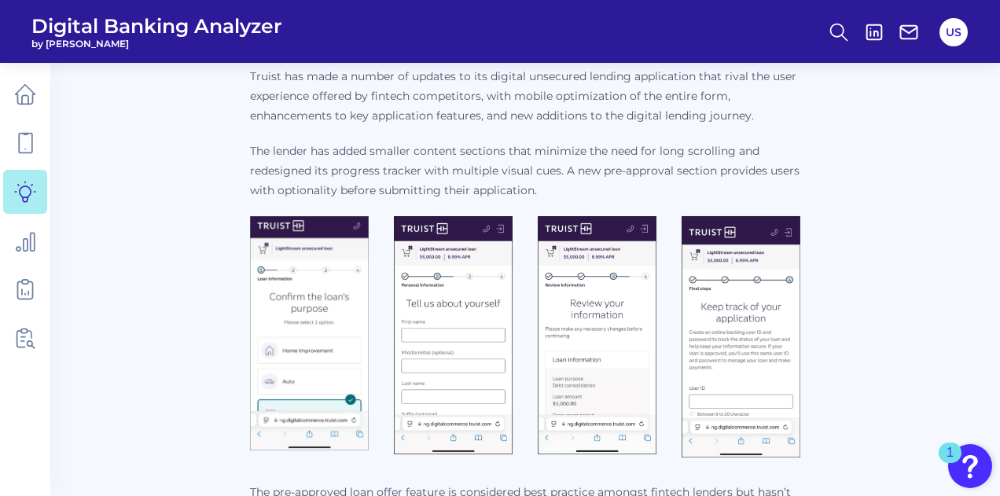
scroll to position [597, 0]
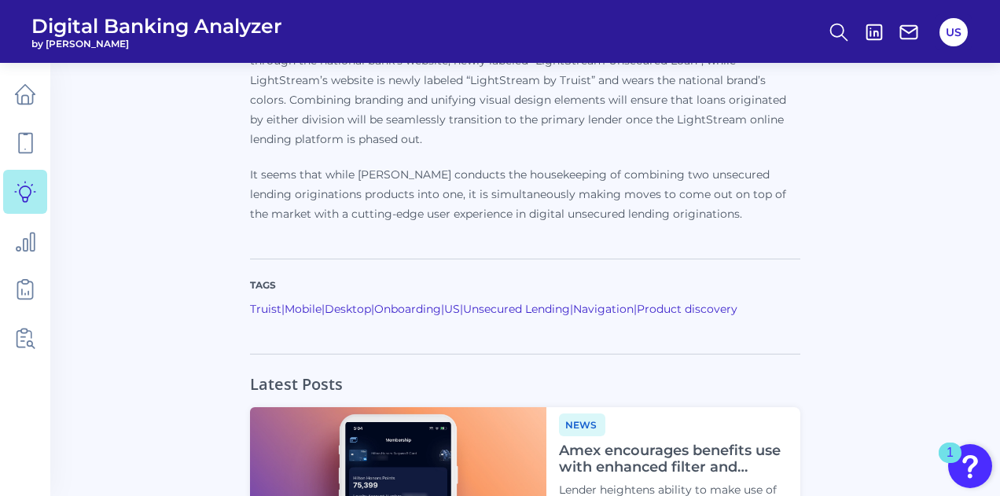
scroll to position [1675, 0]
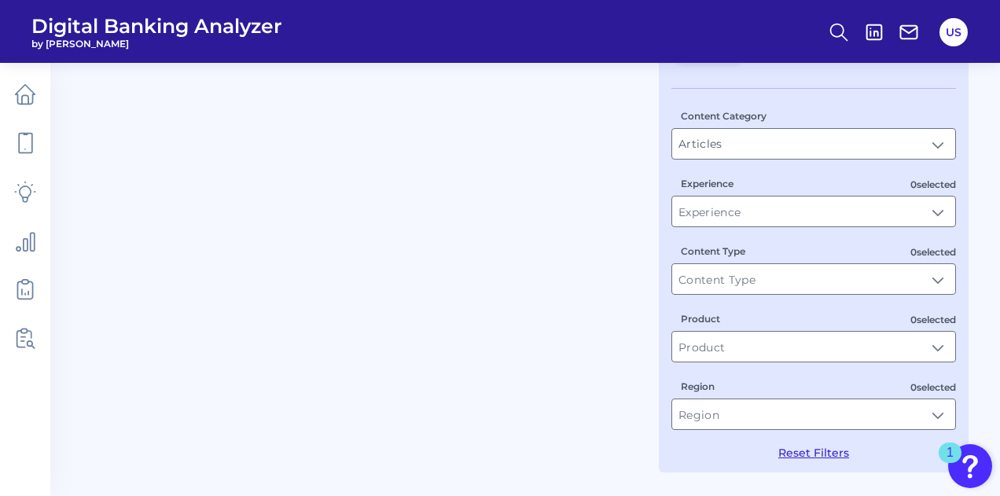
scroll to position [157, 0]
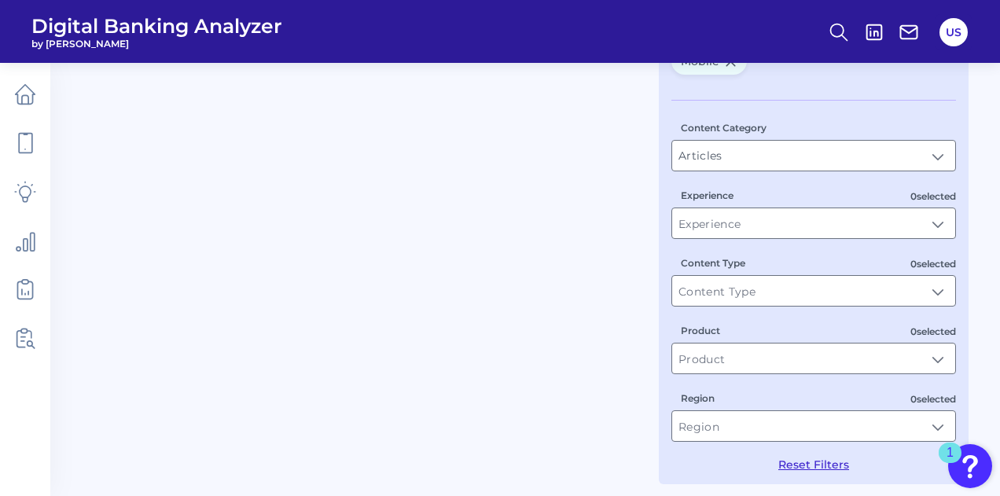
type input "Mobile"
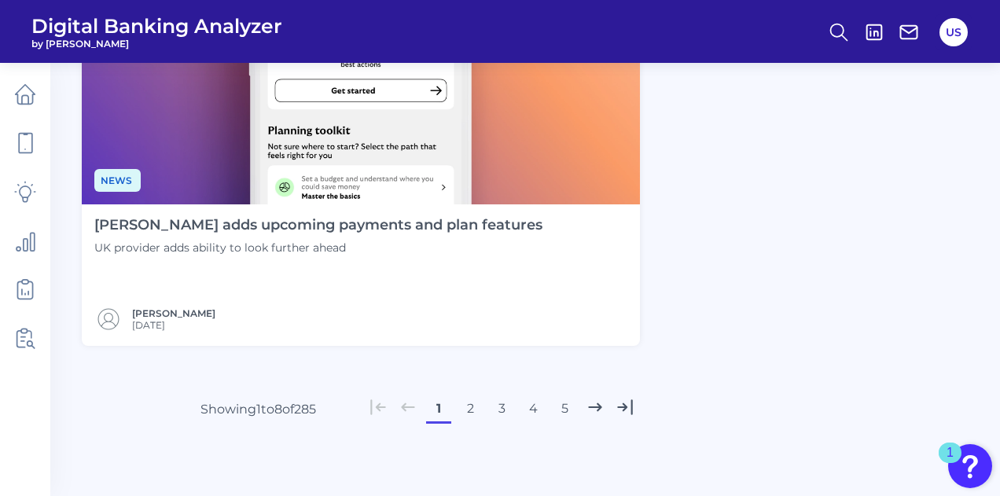
scroll to position [3692, 0]
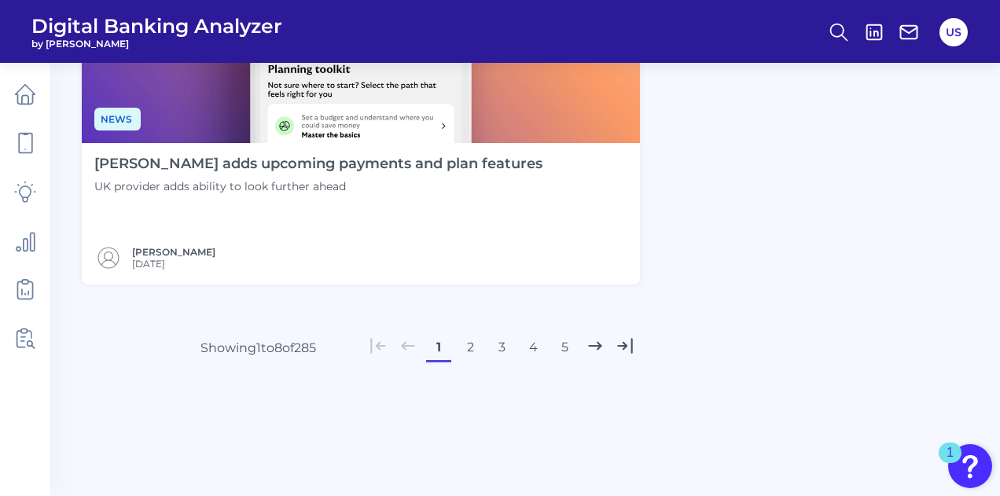
click at [472, 355] on button "2" at bounding box center [470, 347] width 25 height 25
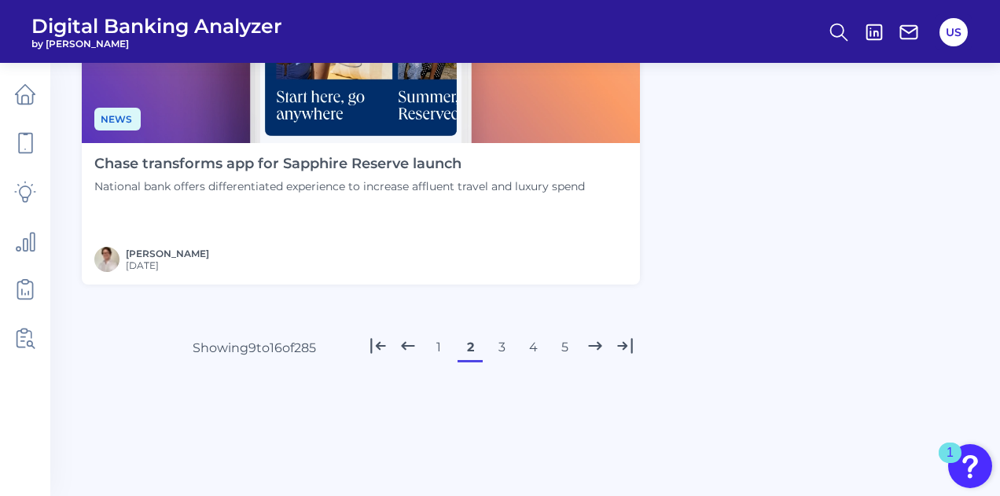
click at [502, 344] on button "3" at bounding box center [501, 347] width 25 height 25
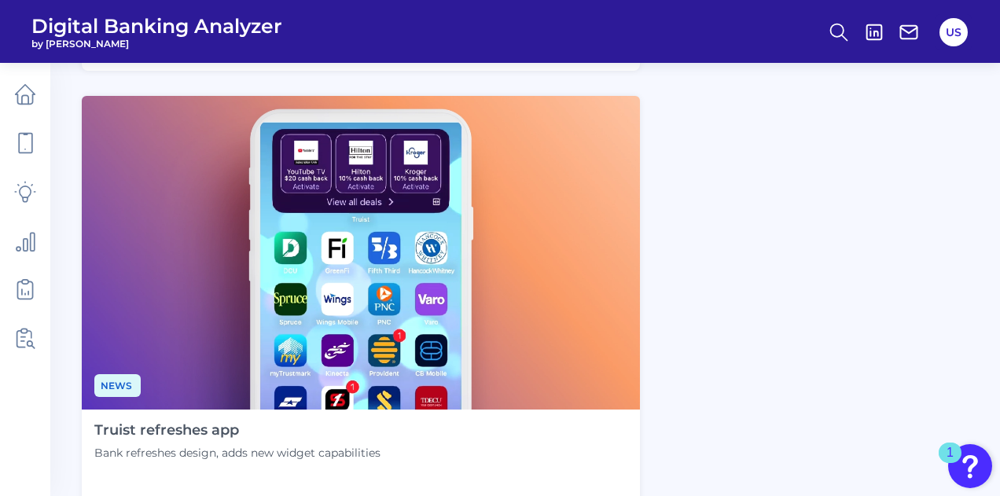
scroll to position [1101, 0]
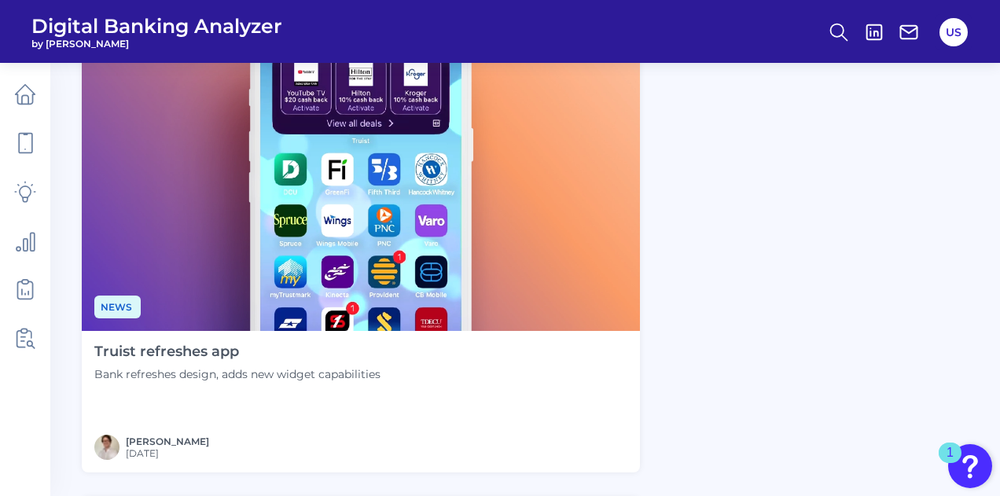
click at [214, 360] on h4 "Truist refreshes app" at bounding box center [237, 352] width 286 height 17
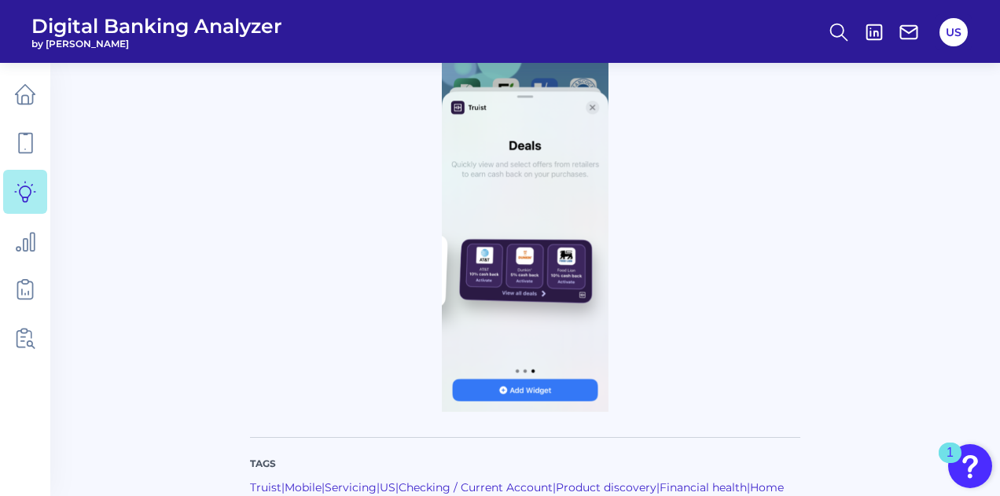
scroll to position [1415, 0]
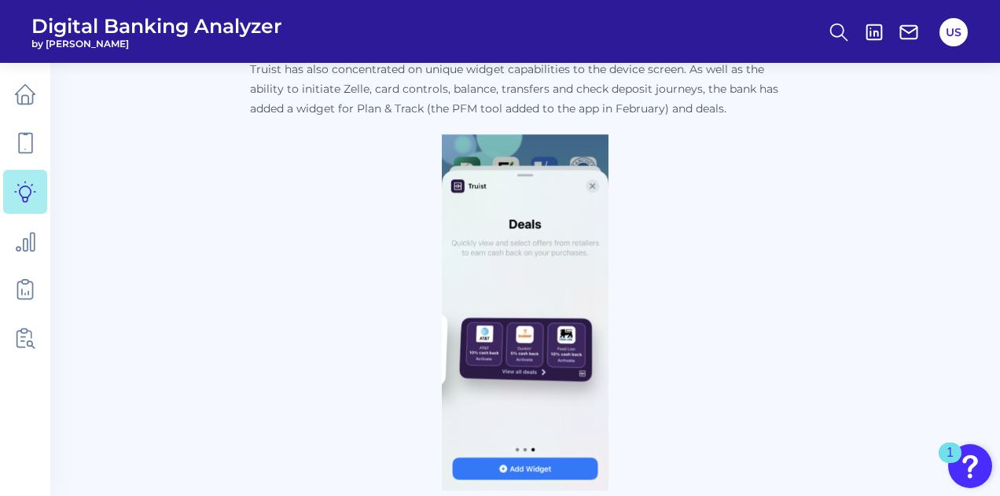
scroll to position [171, 0]
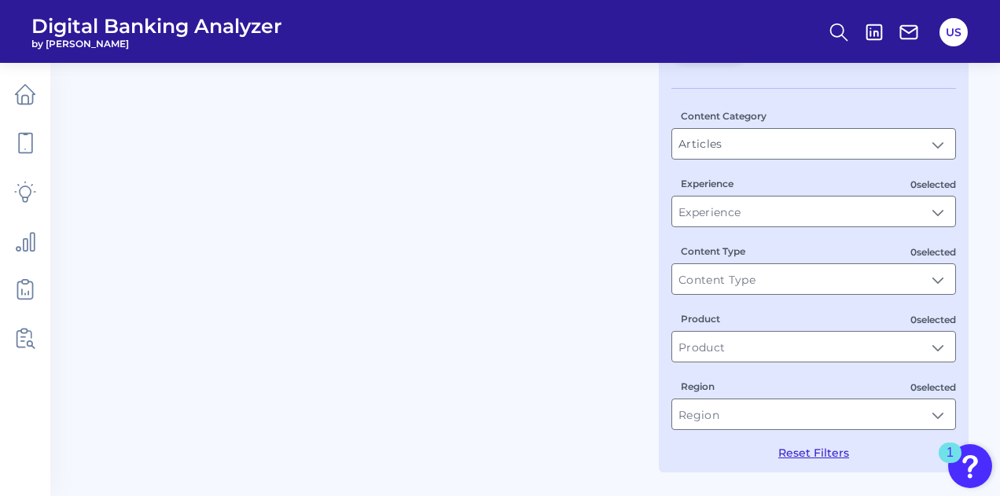
type input "Mobile"
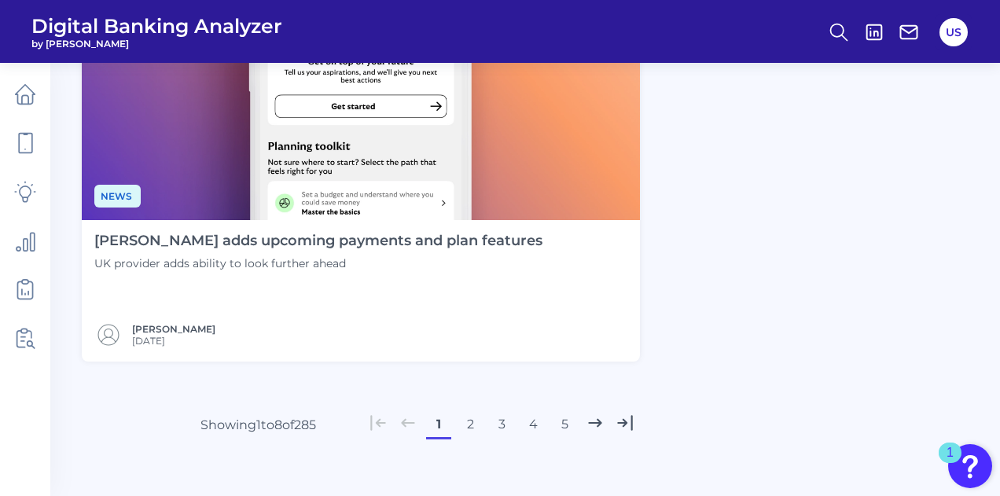
scroll to position [3692, 0]
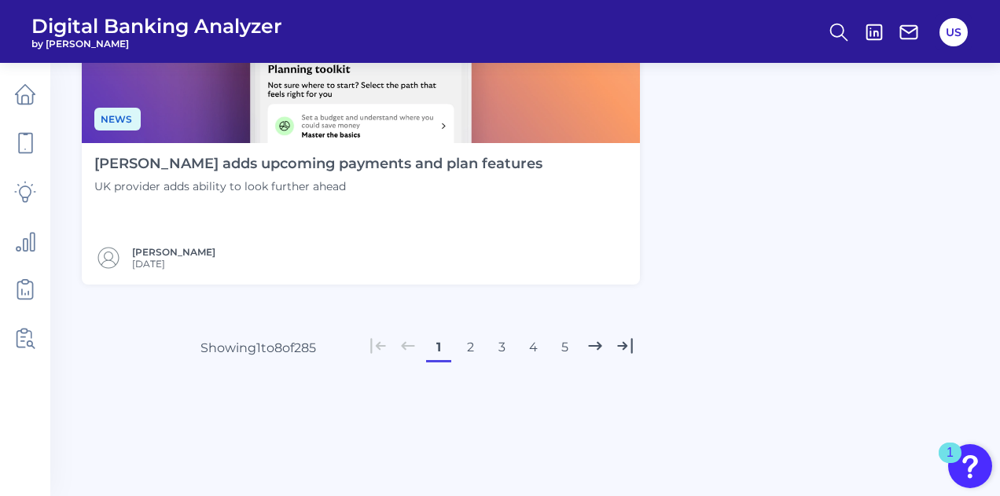
click at [500, 347] on button "3" at bounding box center [501, 347] width 25 height 25
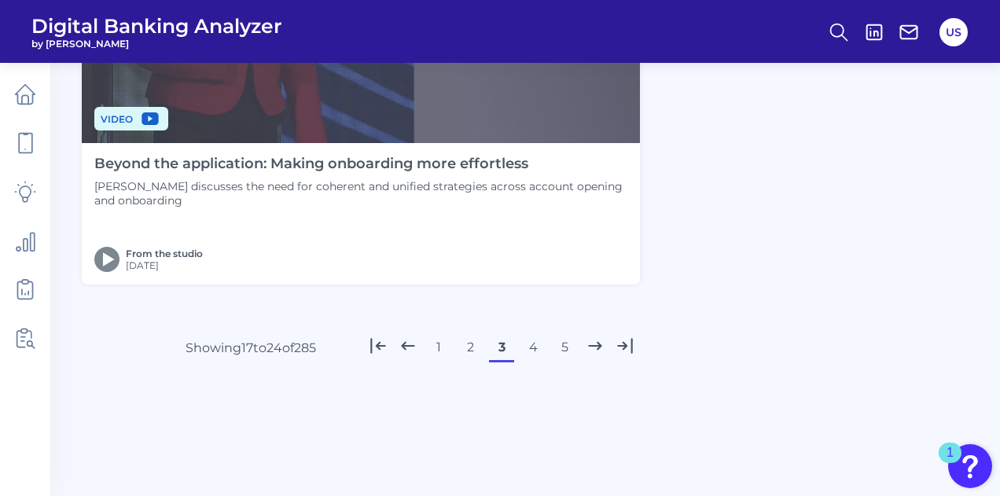
click at [530, 351] on button "4" at bounding box center [532, 347] width 25 height 25
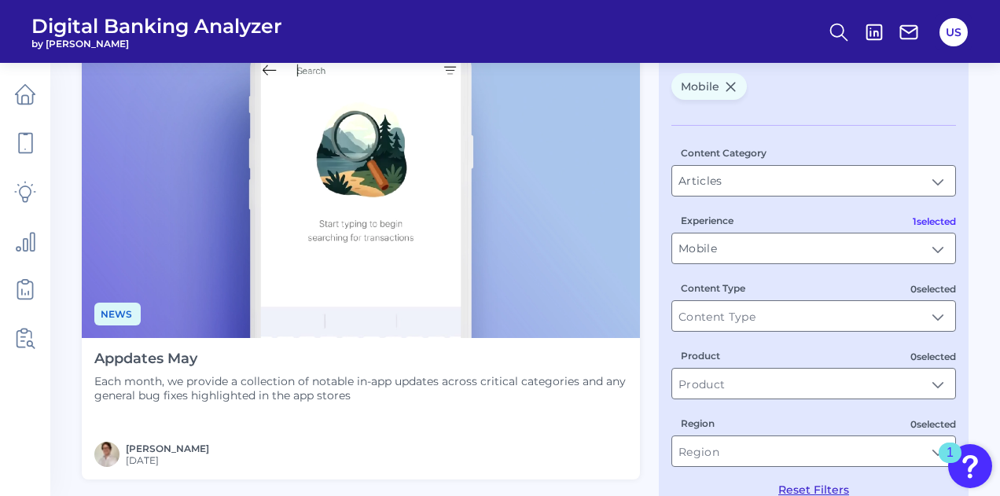
scroll to position [157, 0]
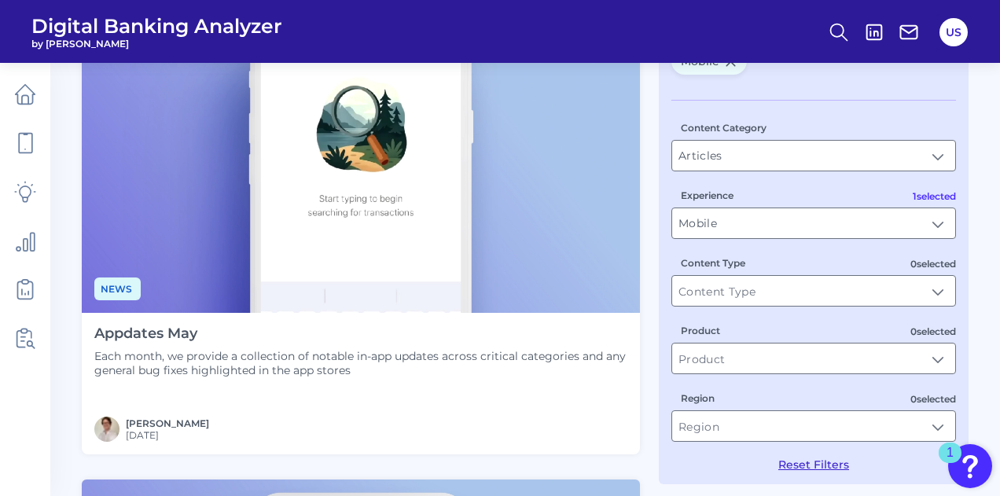
click at [187, 336] on h4 "Appdates May" at bounding box center [360, 333] width 533 height 17
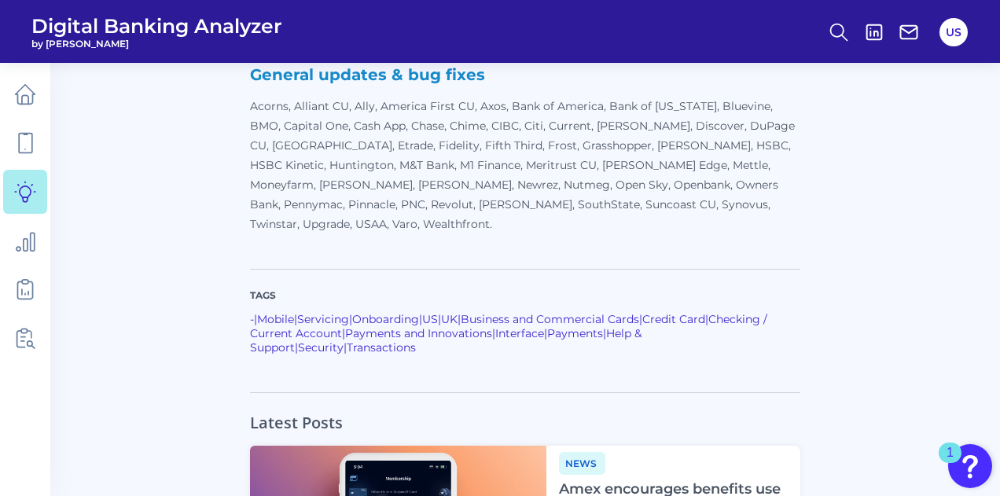
scroll to position [1808, 0]
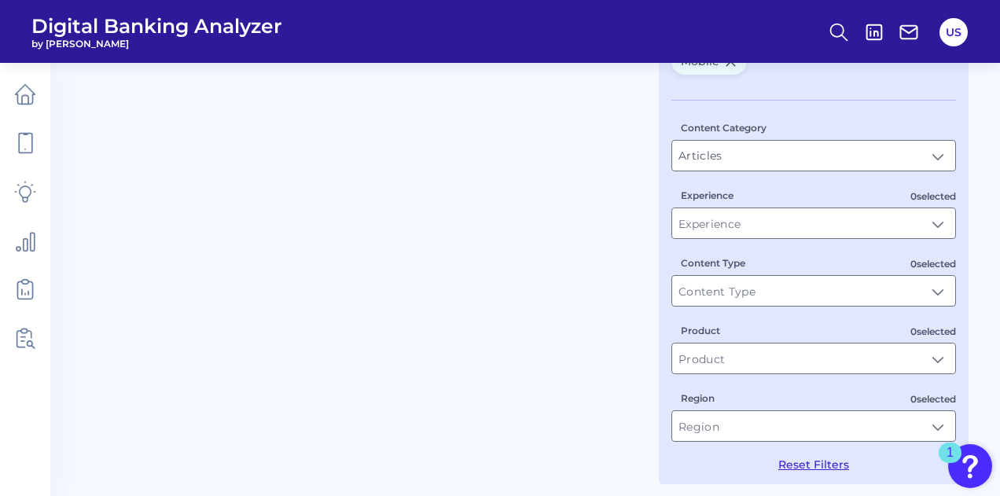
type input "Mobile"
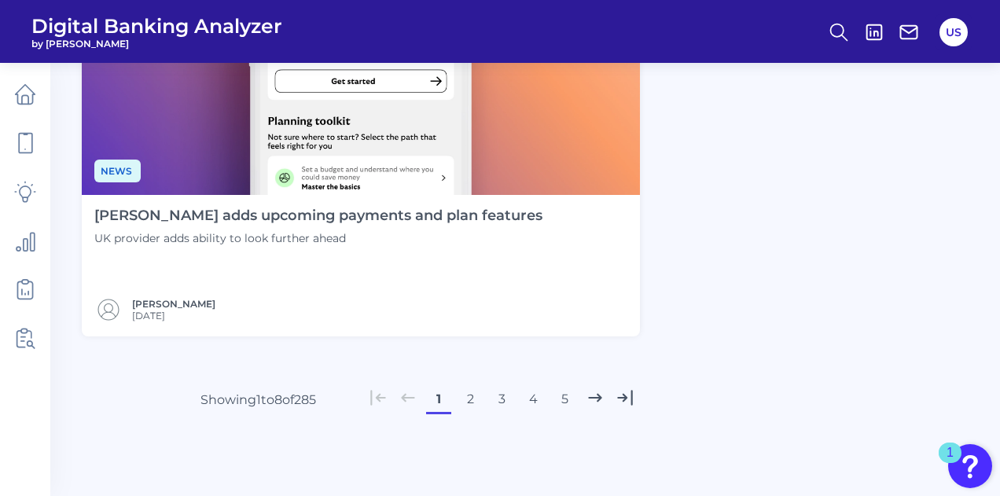
scroll to position [3692, 0]
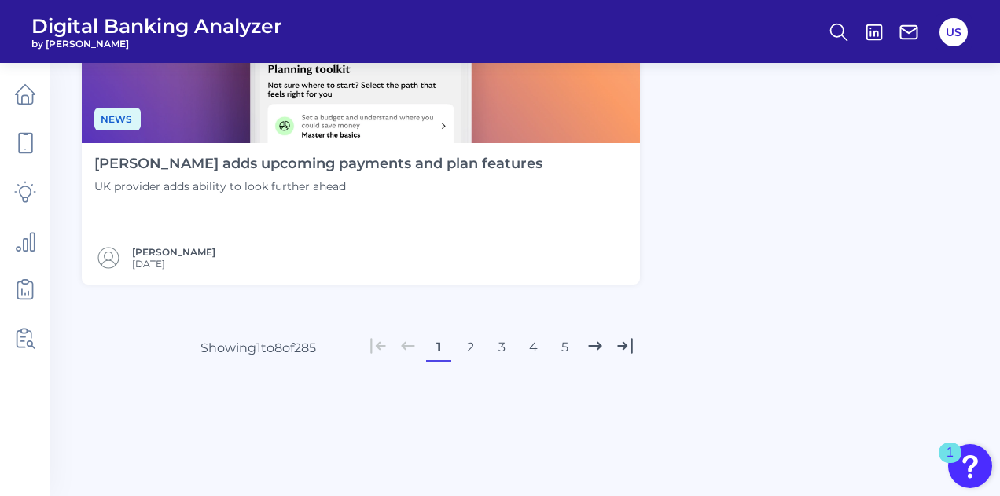
click at [498, 343] on button "3" at bounding box center [501, 347] width 25 height 25
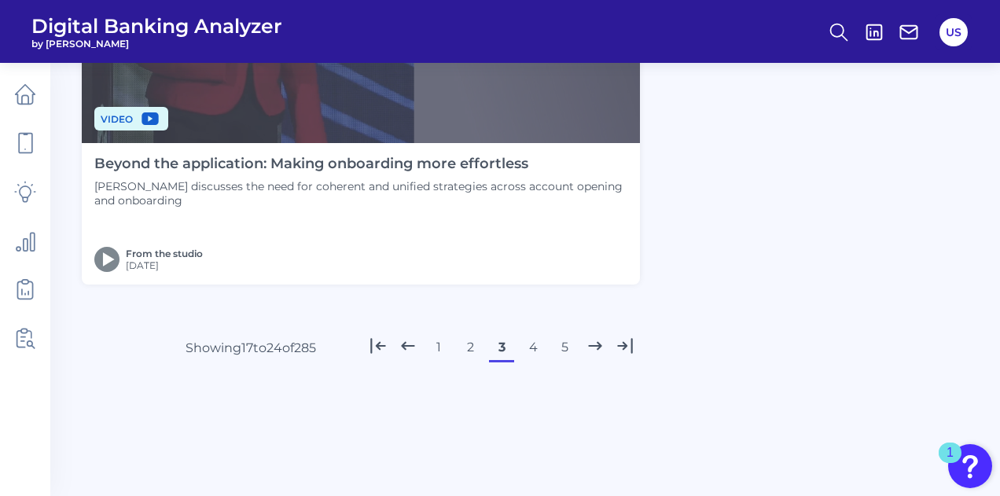
click at [531, 350] on button "4" at bounding box center [532, 347] width 25 height 25
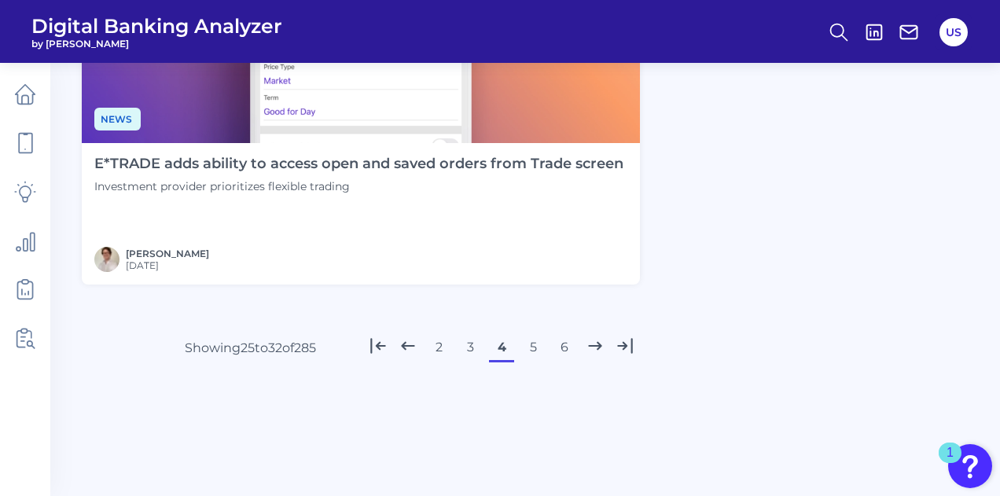
click at [539, 345] on button "5" at bounding box center [532, 347] width 25 height 25
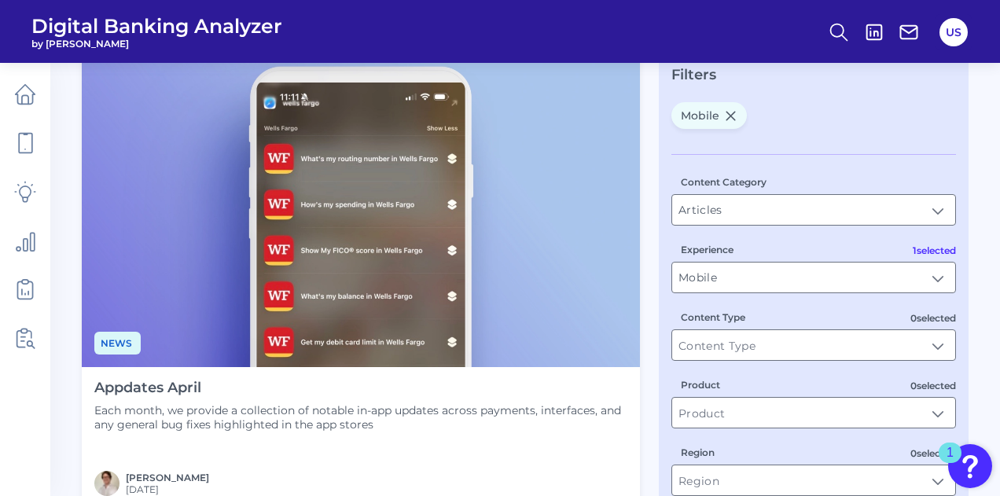
scroll to position [79, 0]
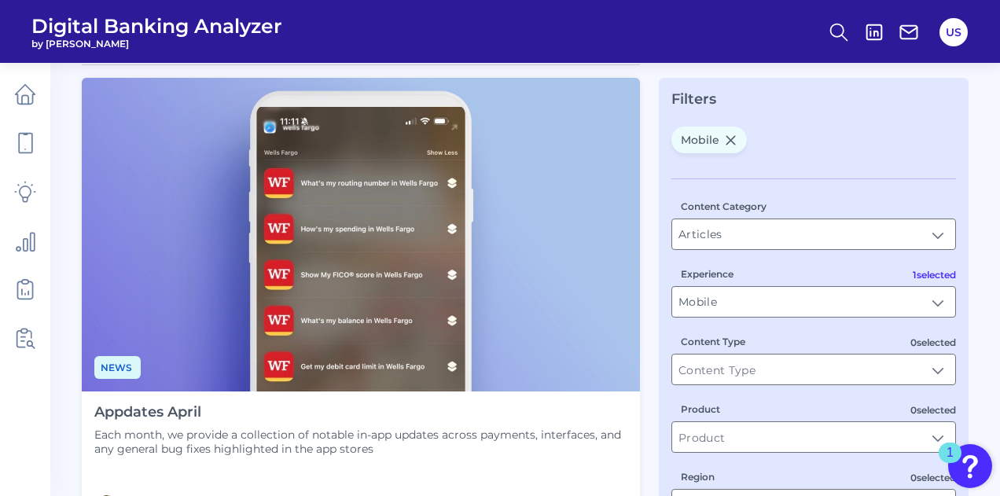
click at [192, 406] on h4 "Appdates April" at bounding box center [360, 412] width 533 height 17
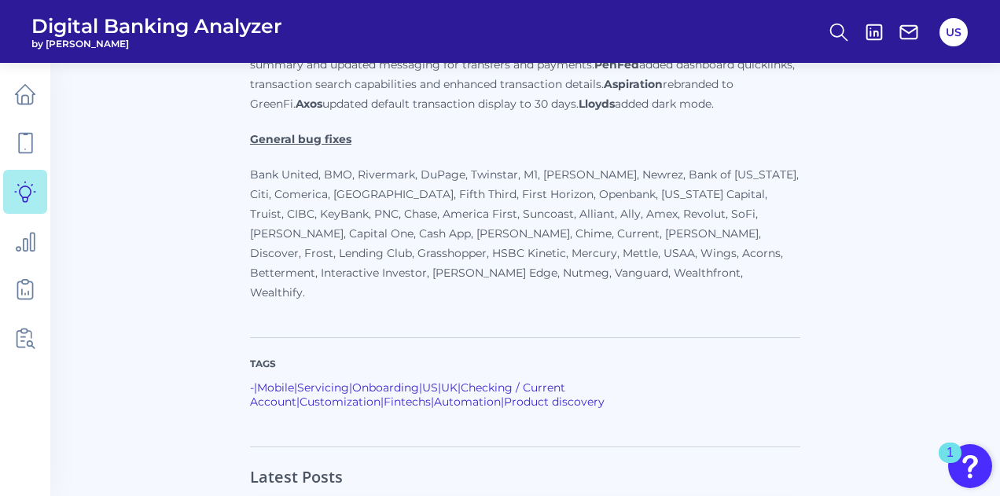
scroll to position [786, 0]
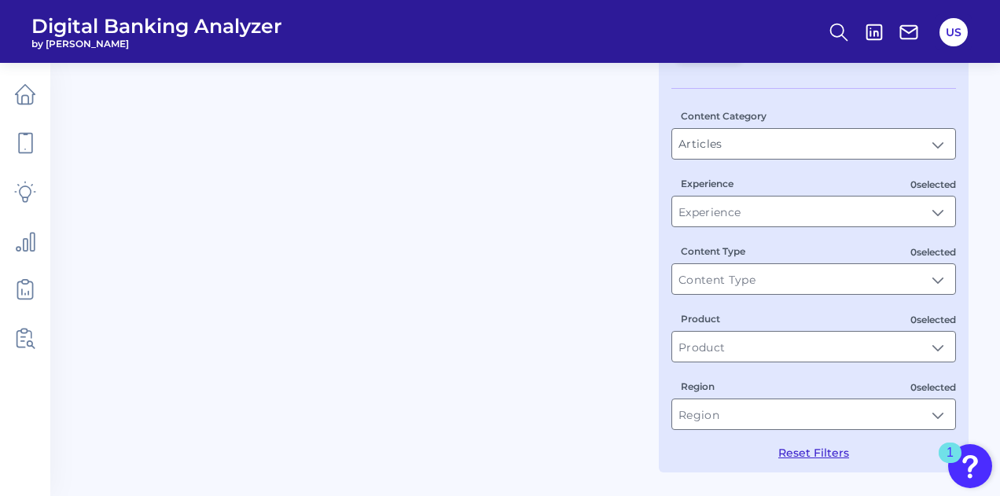
scroll to position [79, 0]
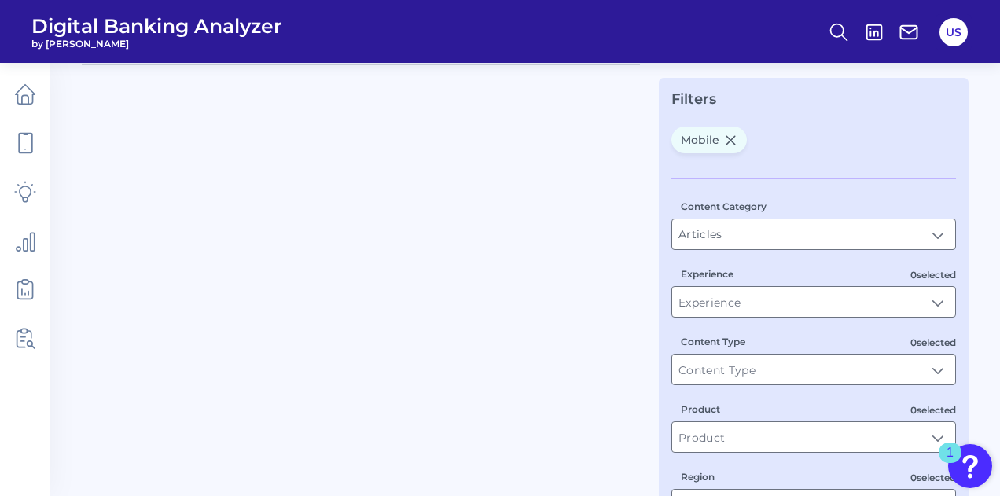
type input "Mobile"
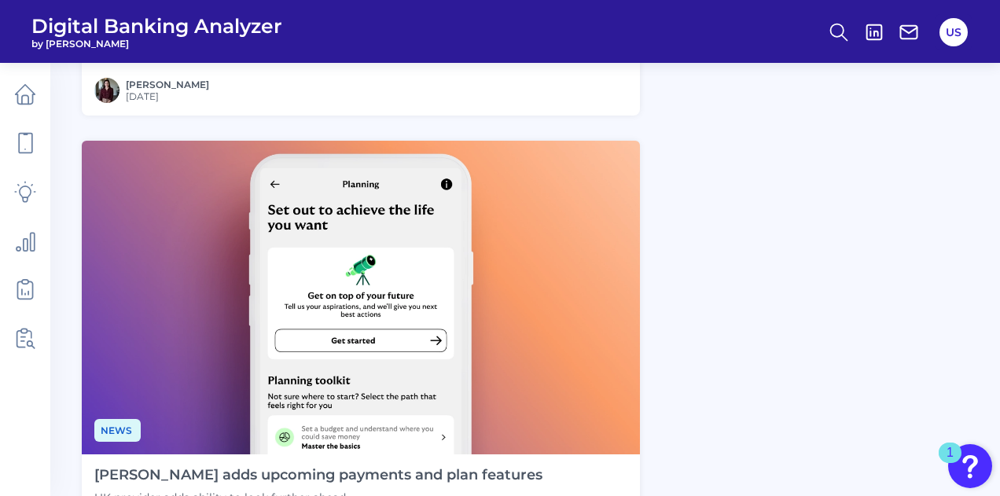
scroll to position [3692, 0]
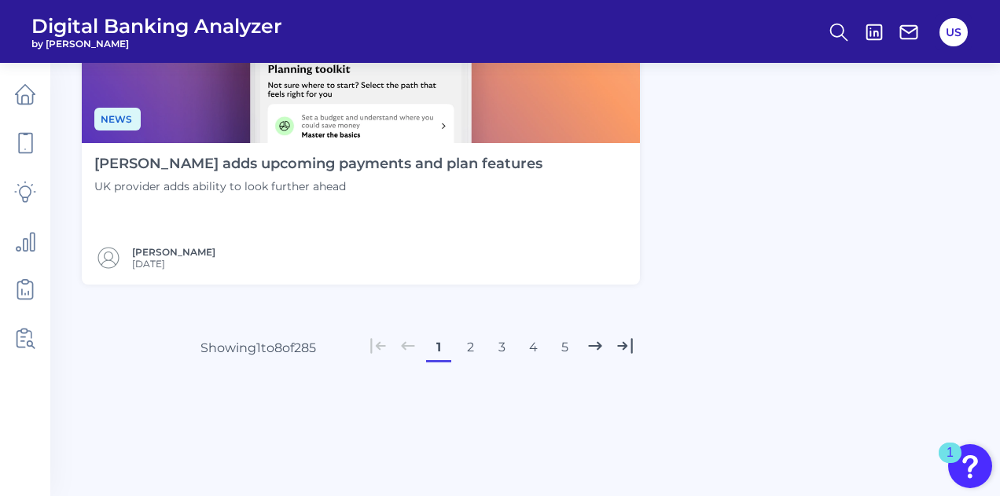
click at [563, 348] on button "5" at bounding box center [564, 347] width 25 height 25
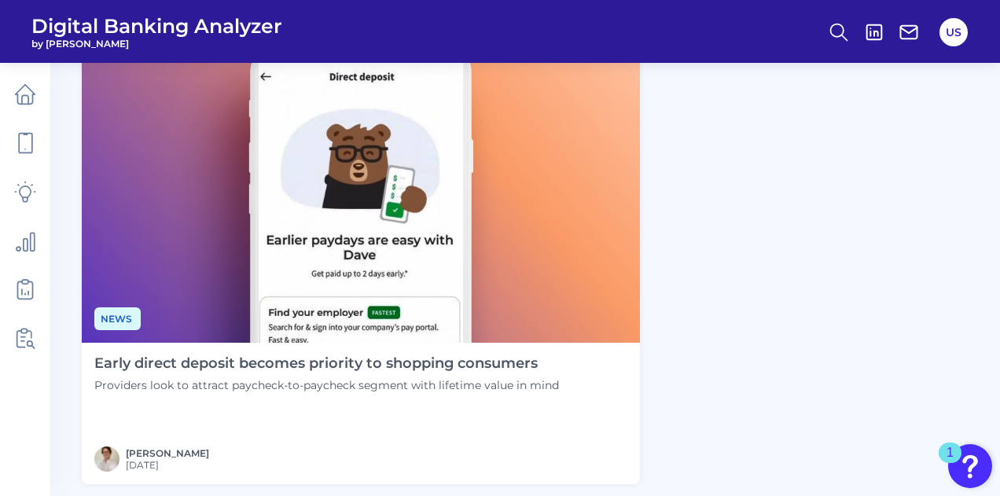
scroll to position [2988, 0]
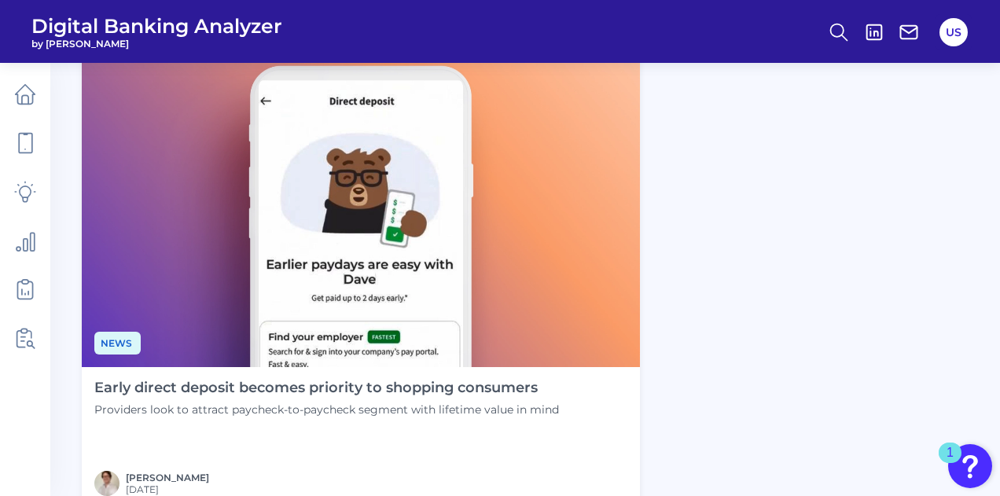
click at [392, 392] on h4 "Early direct deposit becomes priority to shopping consumers" at bounding box center [326, 388] width 465 height 17
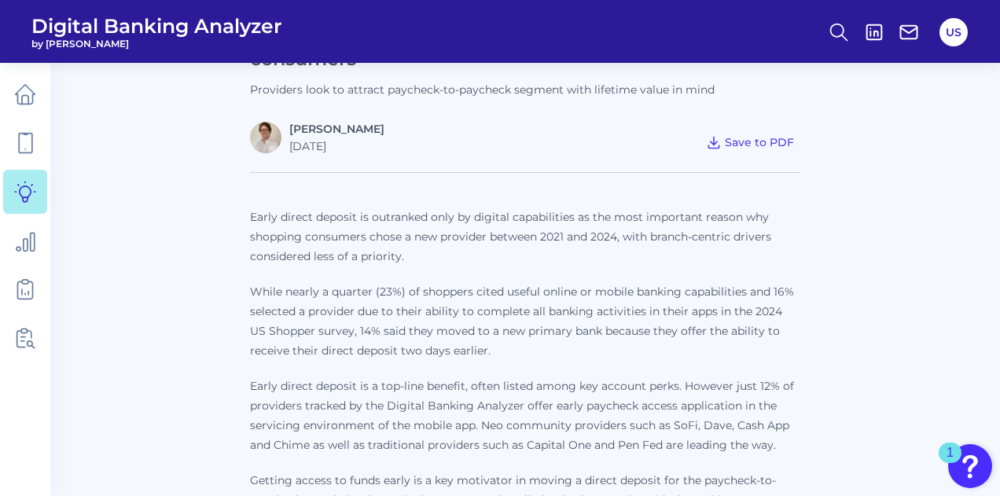
scroll to position [550, 0]
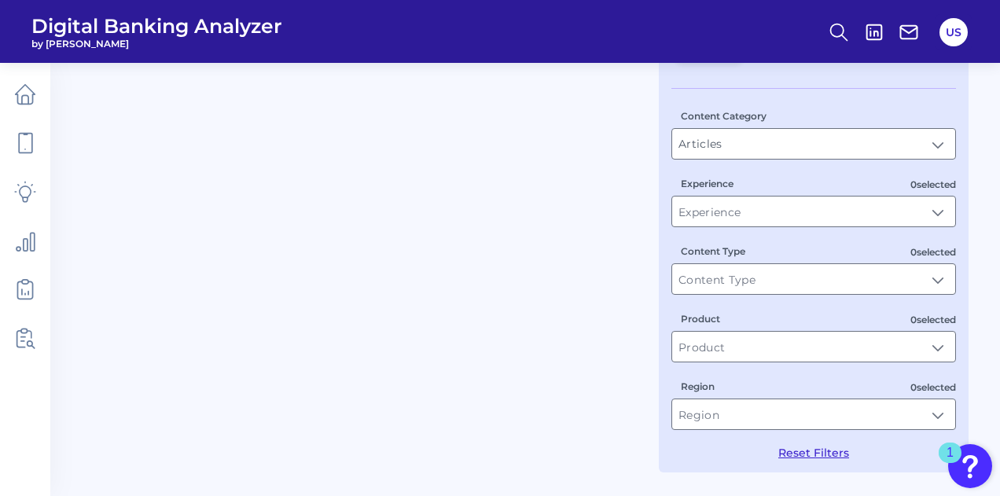
type input "Mobile"
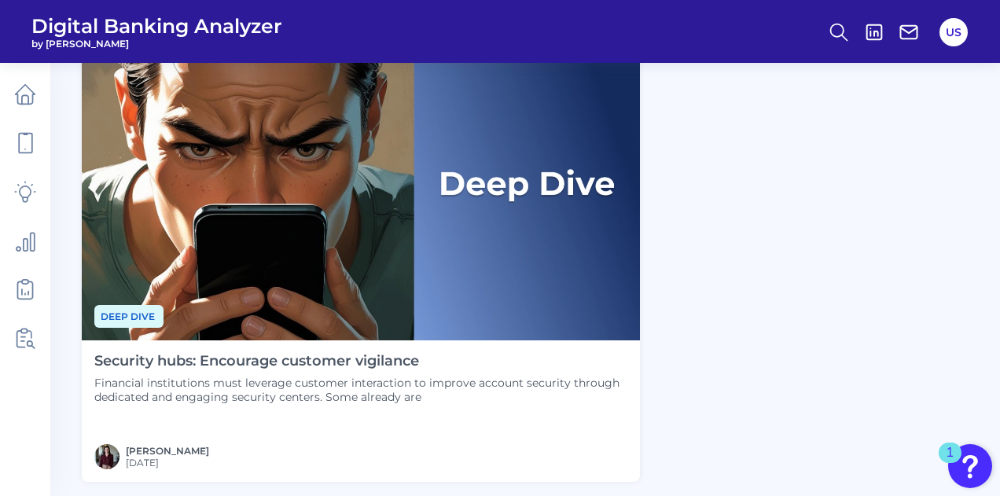
scroll to position [3692, 0]
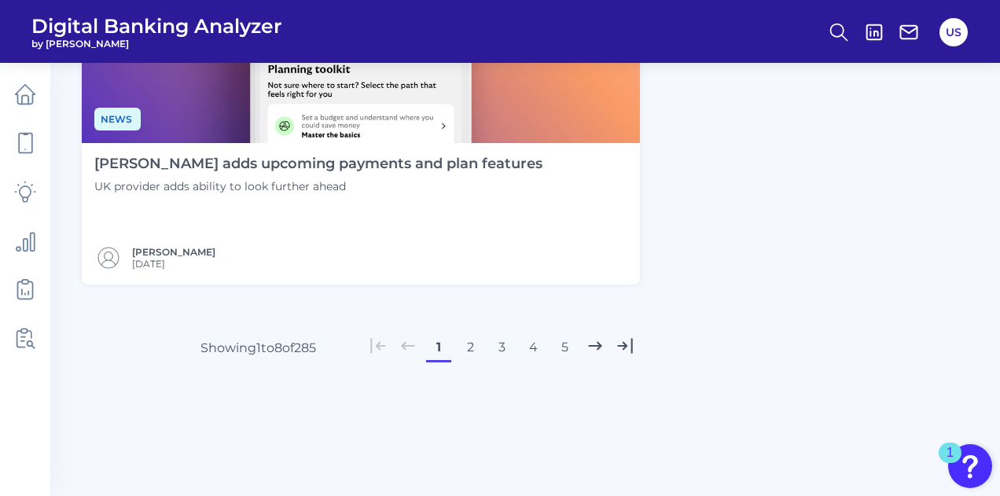
click at [563, 344] on button "5" at bounding box center [564, 347] width 25 height 25
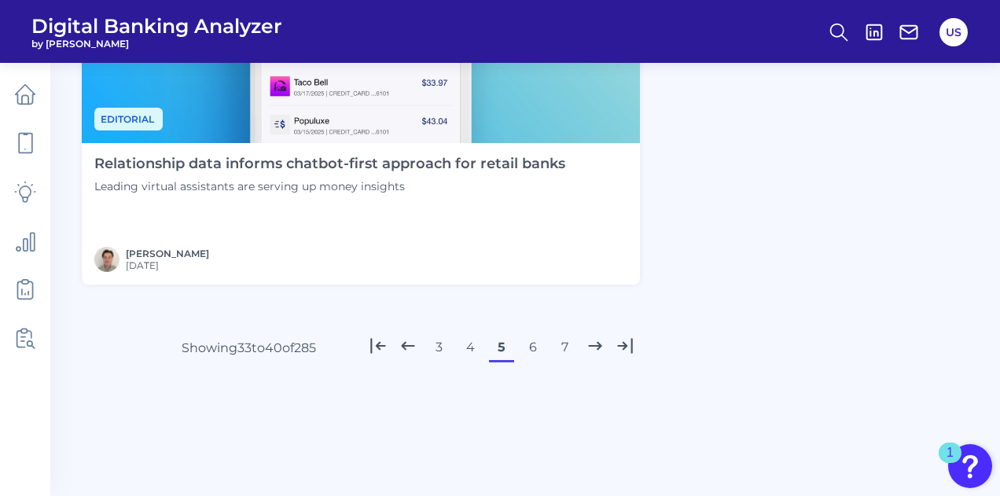
click at [528, 348] on button "6" at bounding box center [532, 347] width 25 height 25
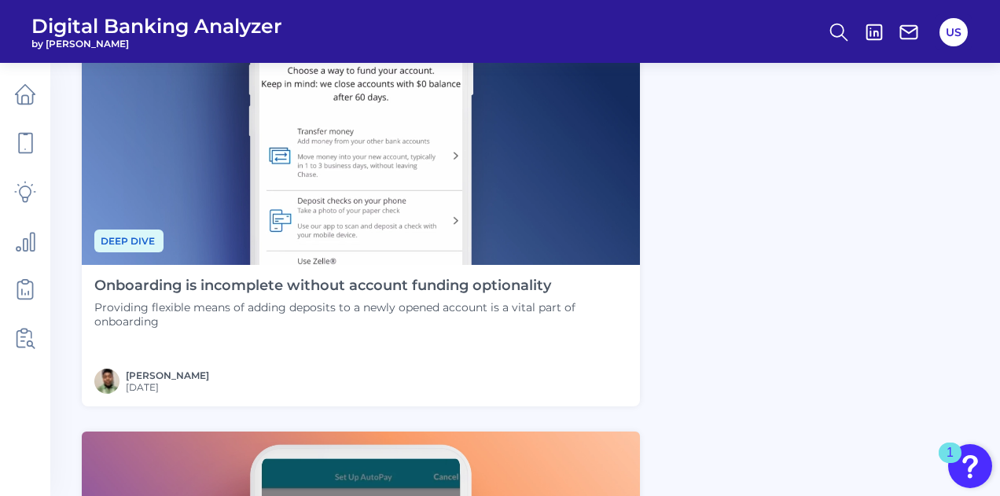
scroll to position [1648, 0]
click at [342, 286] on h4 "Onboarding is incomplete without account funding optionality" at bounding box center [360, 286] width 533 height 17
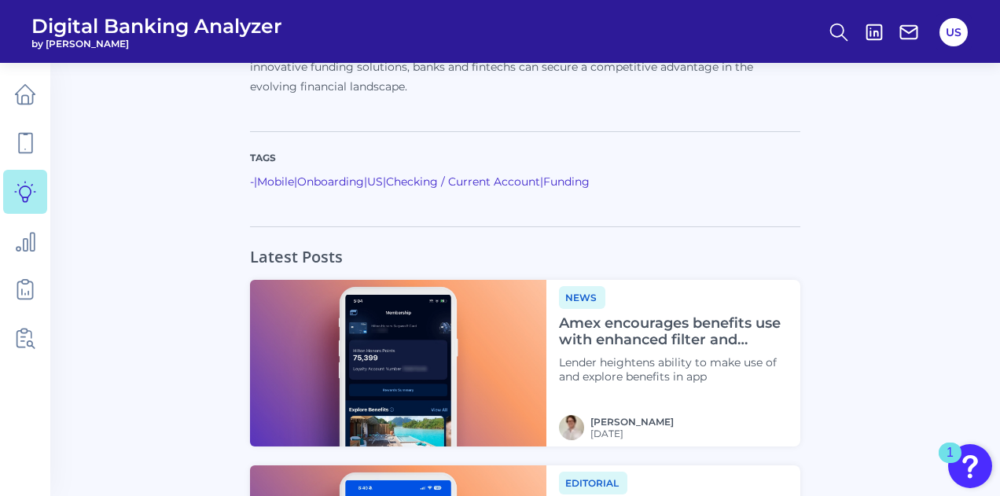
scroll to position [4403, 0]
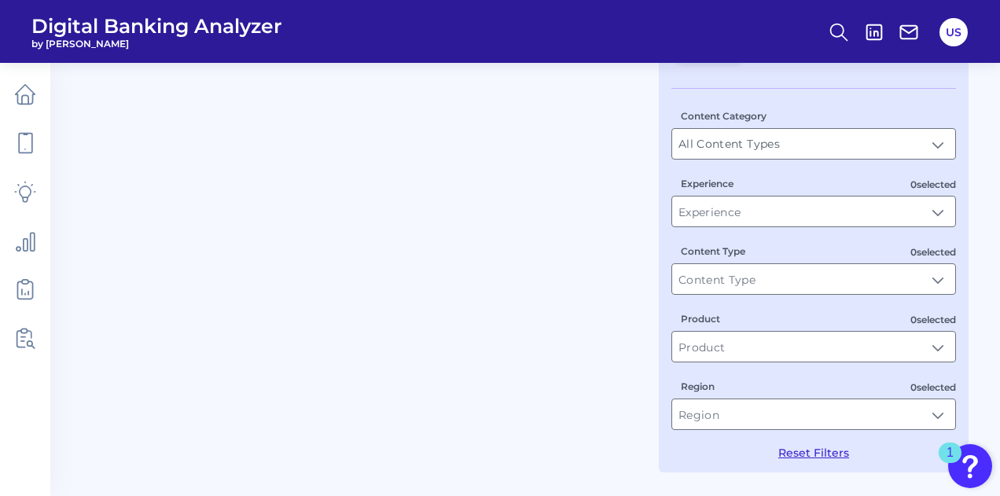
type input "Articles"
type input "Mobile"
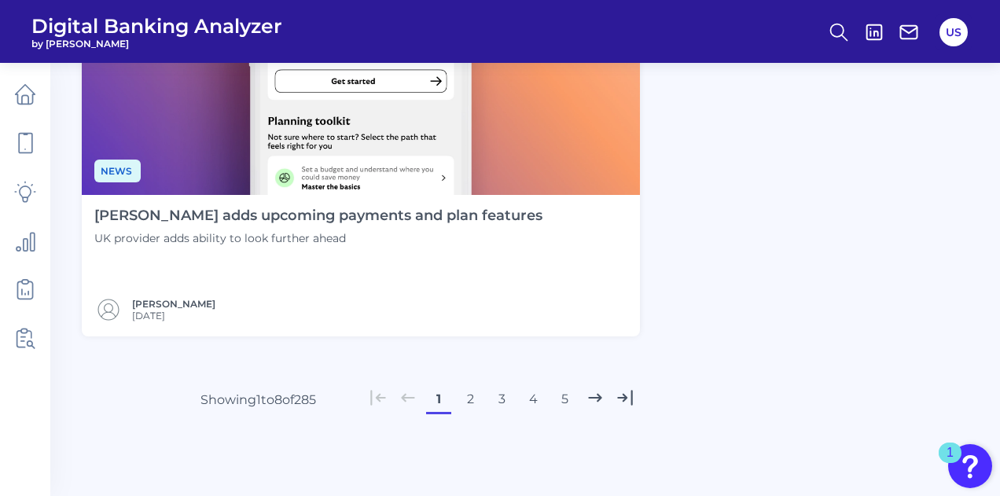
scroll to position [3692, 0]
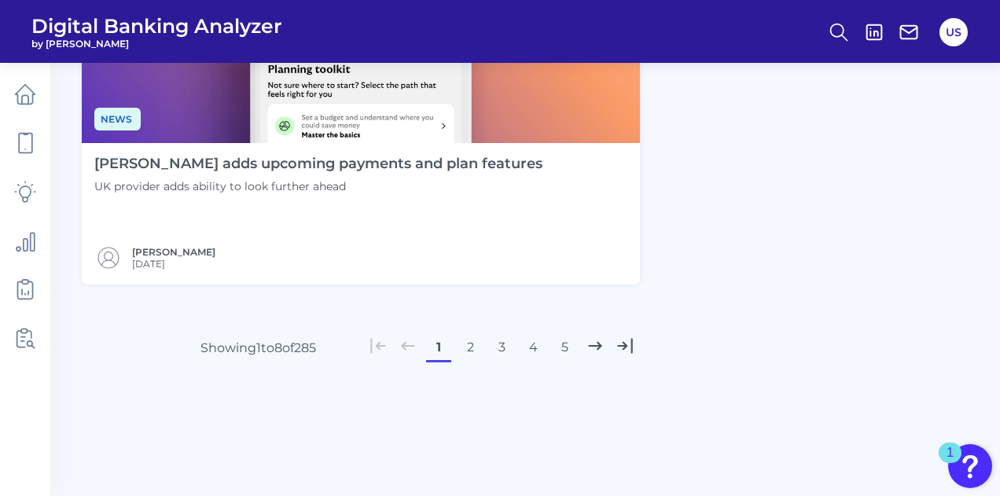
click at [561, 350] on button "5" at bounding box center [564, 347] width 25 height 25
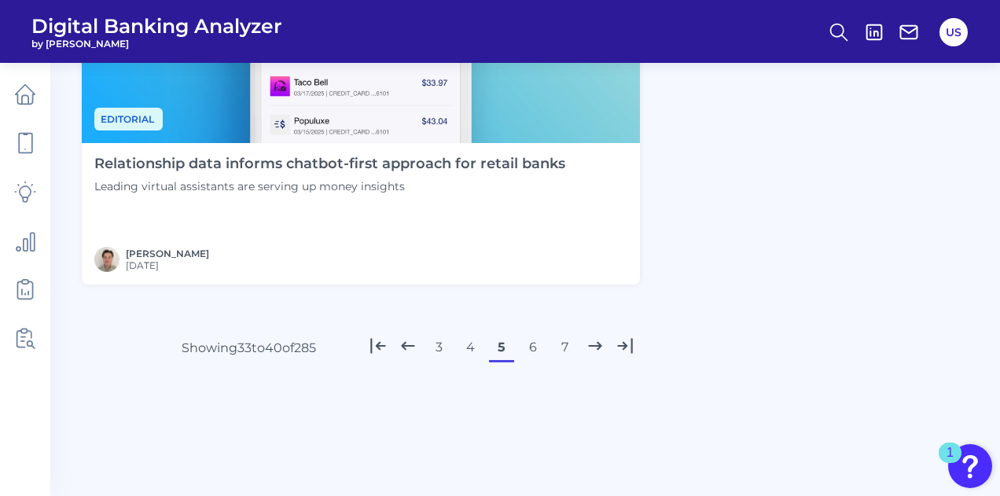
click at [527, 342] on button "6" at bounding box center [532, 347] width 25 height 25
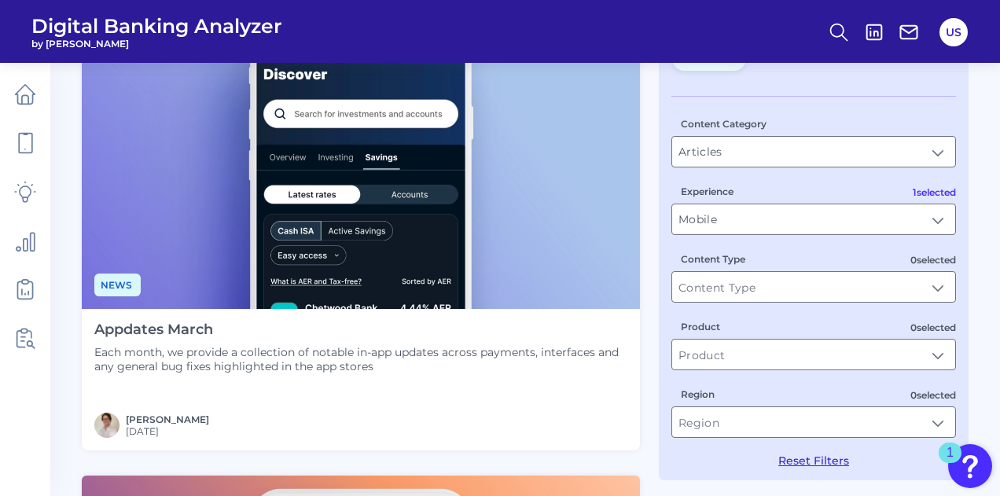
scroll to position [154, 0]
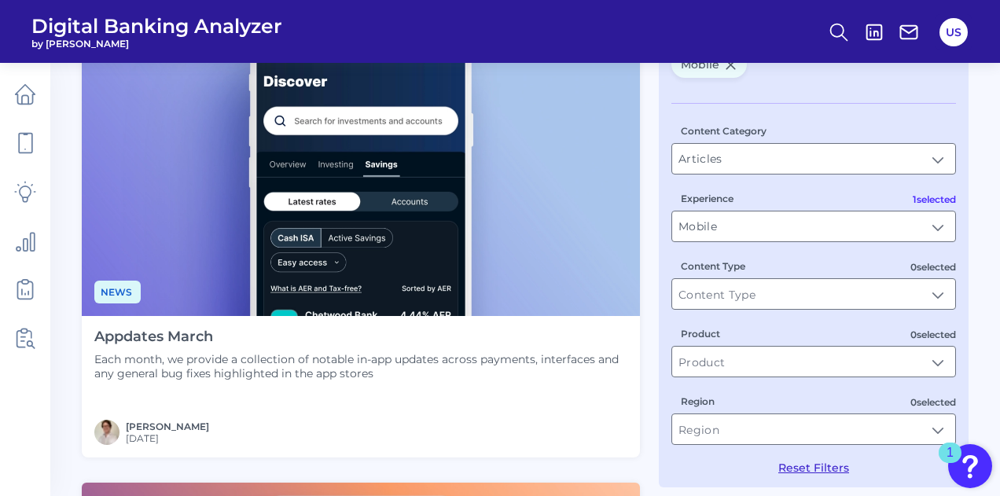
click at [192, 336] on h4 "Appdates March" at bounding box center [360, 337] width 533 height 17
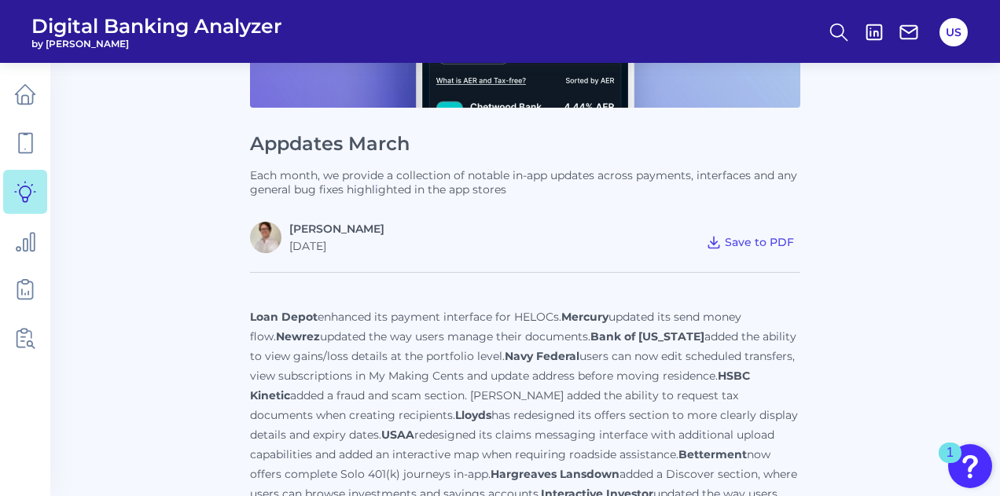
scroll to position [421, 0]
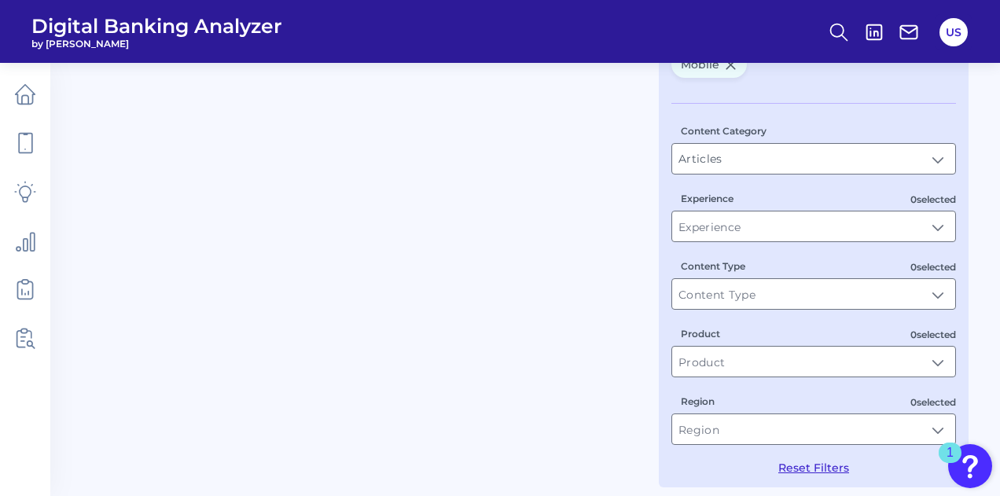
type input "Mobile"
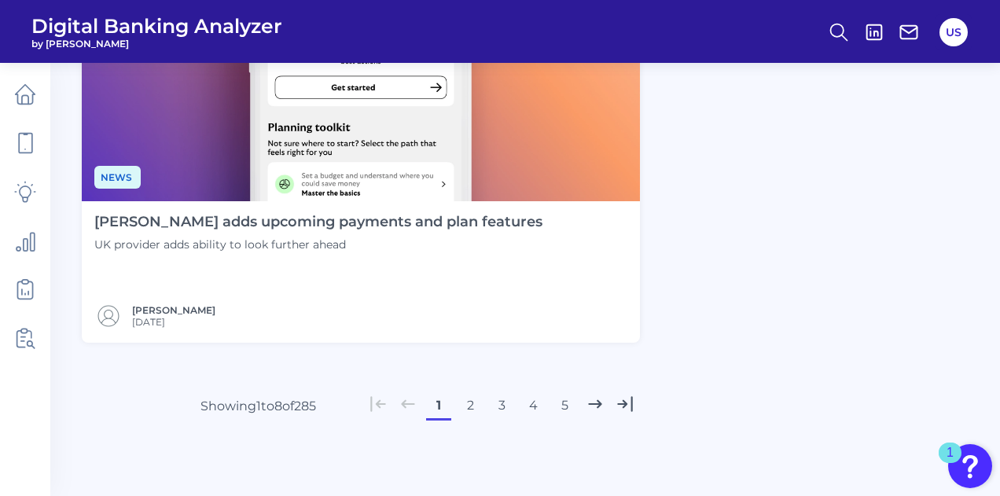
scroll to position [3692, 0]
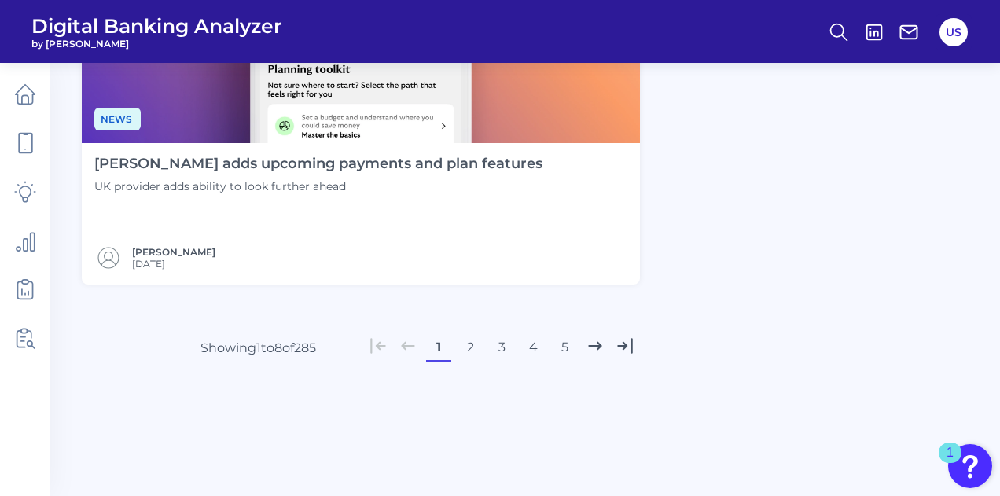
click at [565, 346] on button "5" at bounding box center [564, 347] width 25 height 25
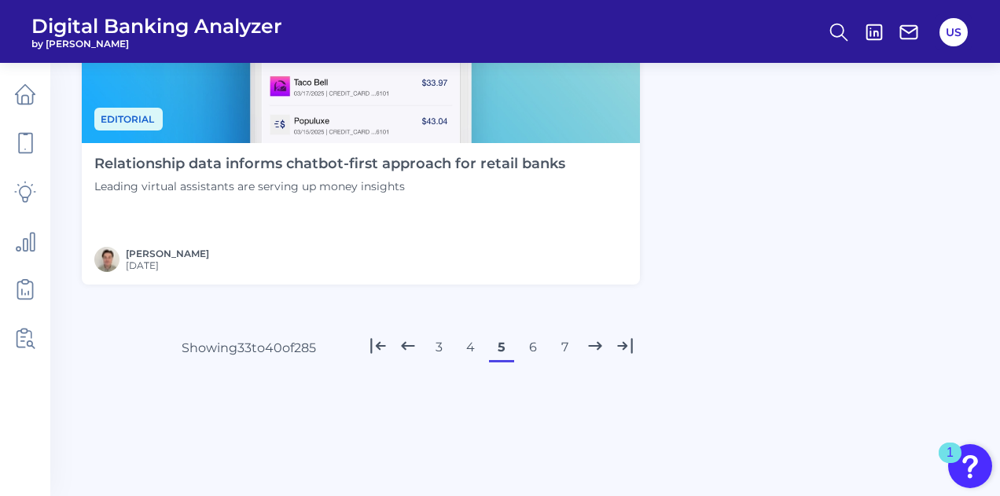
click at [529, 348] on button "6" at bounding box center [532, 347] width 25 height 25
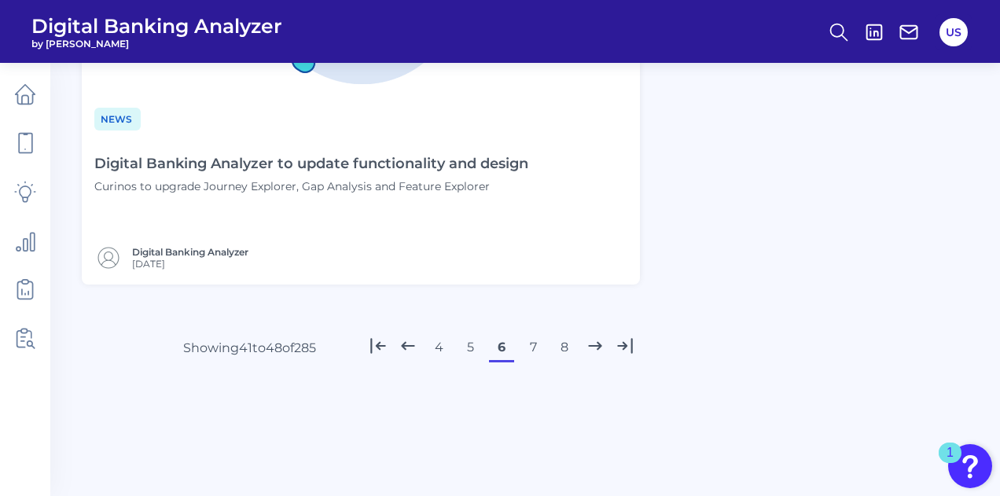
click at [535, 343] on button "7" at bounding box center [532, 347] width 25 height 25
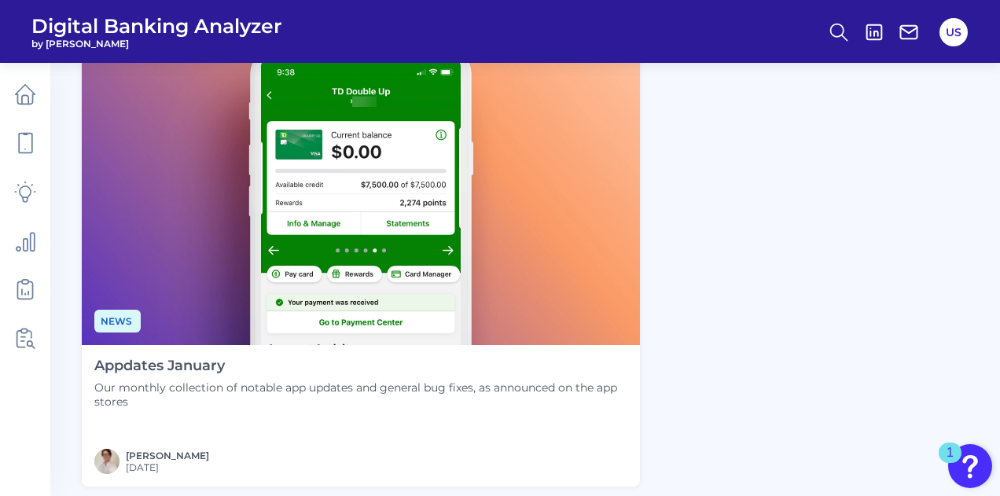
scroll to position [2985, 0]
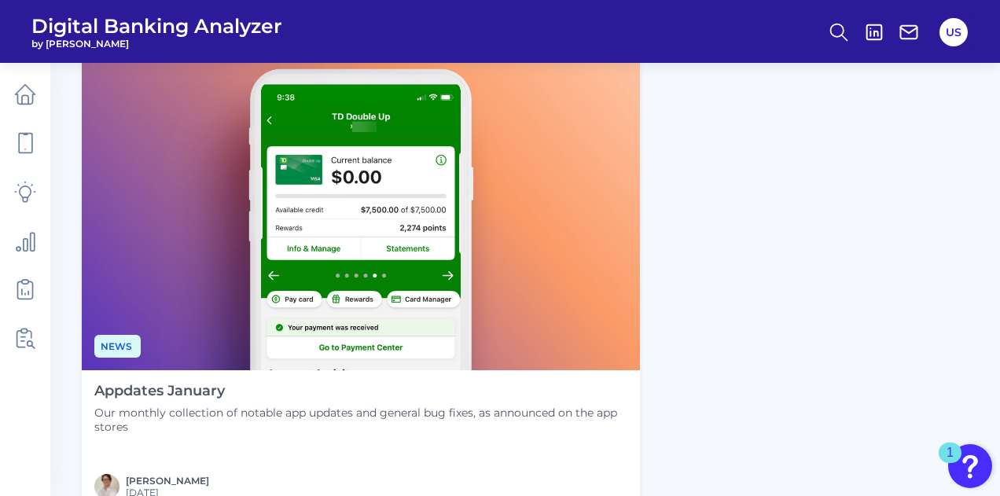
click at [217, 388] on h4 "Appdates January" at bounding box center [360, 391] width 533 height 17
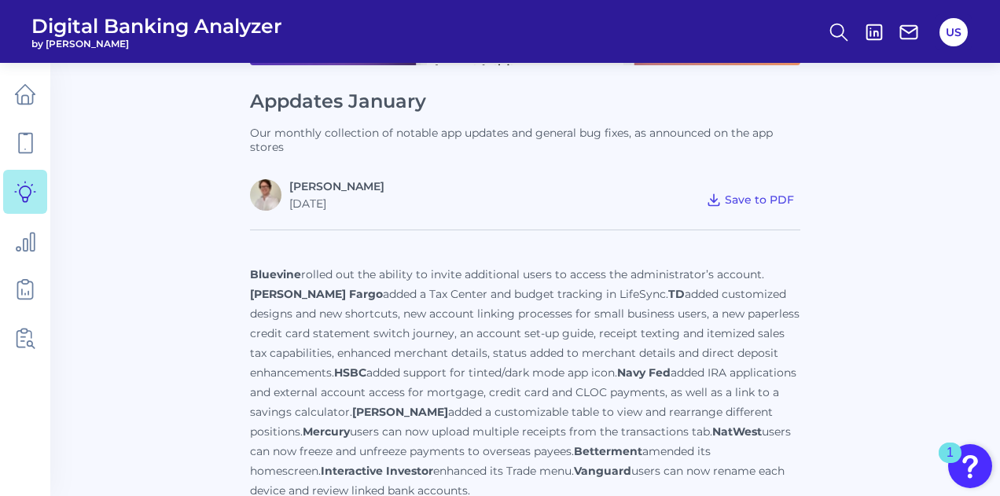
scroll to position [550, 0]
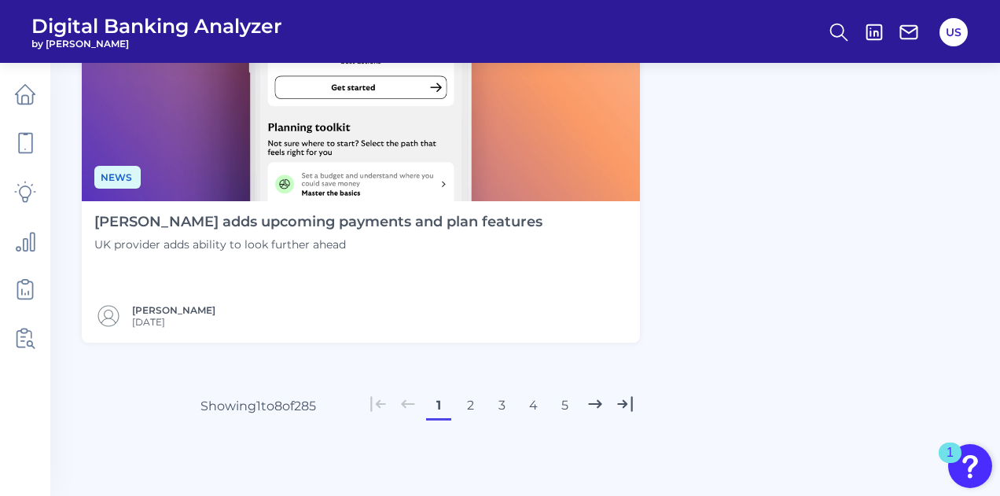
scroll to position [3692, 0]
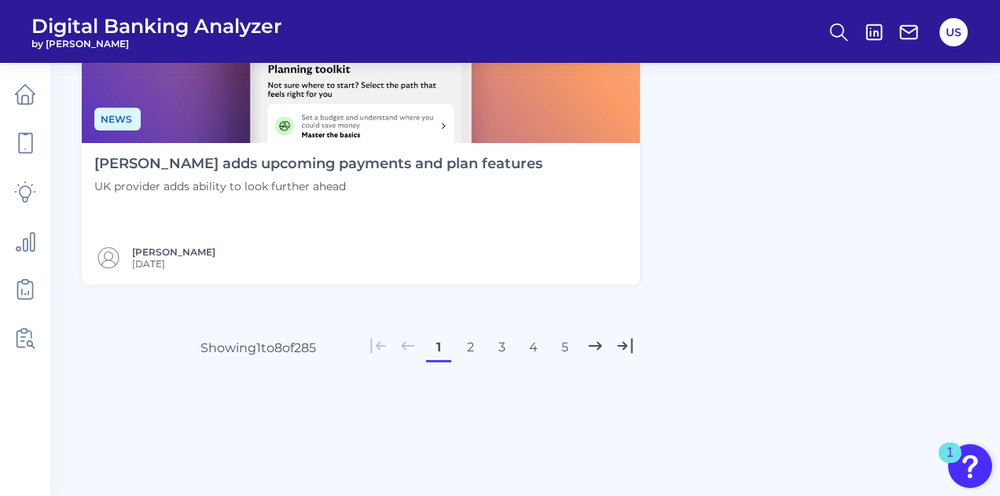
click at [567, 344] on button "5" at bounding box center [564, 347] width 25 height 25
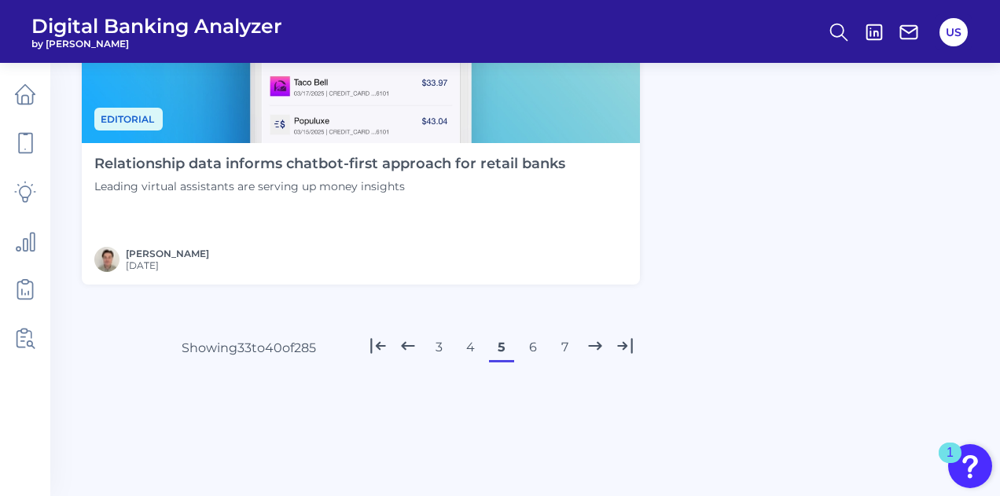
click at [594, 344] on icon at bounding box center [595, 345] width 12 height 7
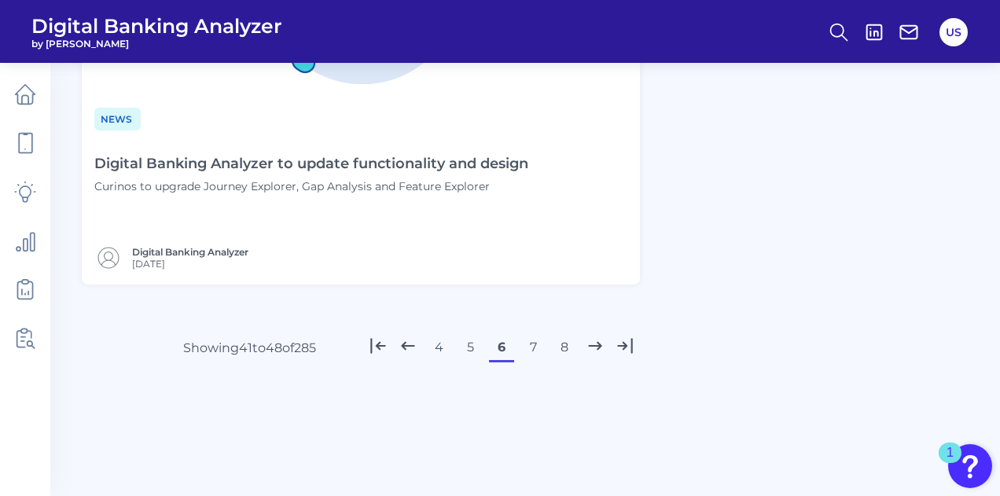
click at [535, 344] on button "7" at bounding box center [532, 347] width 25 height 25
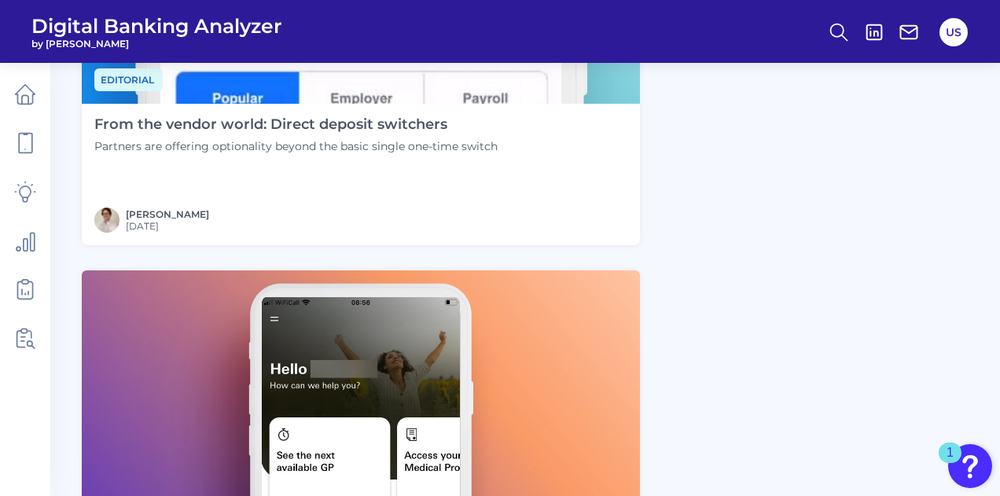
scroll to position [2201, 0]
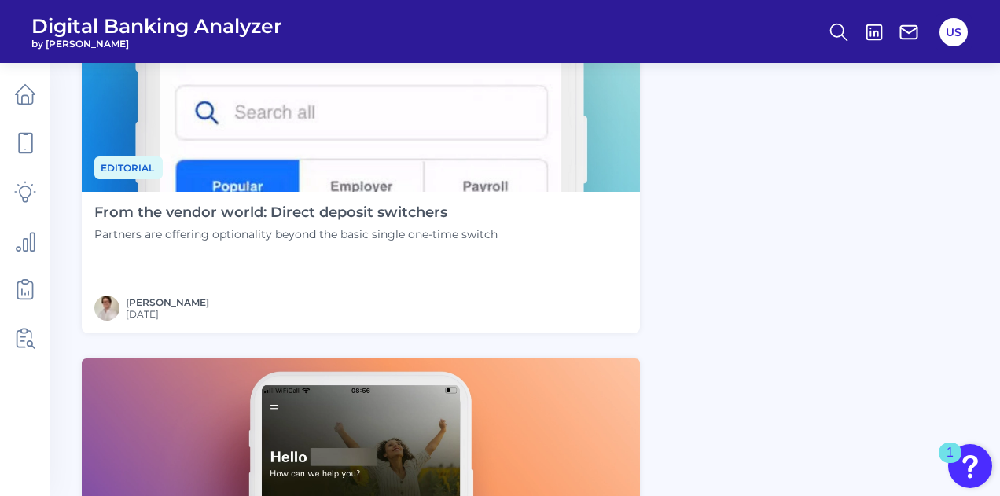
click at [410, 215] on h4 "From the vendor world: Direct deposit switchers" at bounding box center [295, 212] width 403 height 17
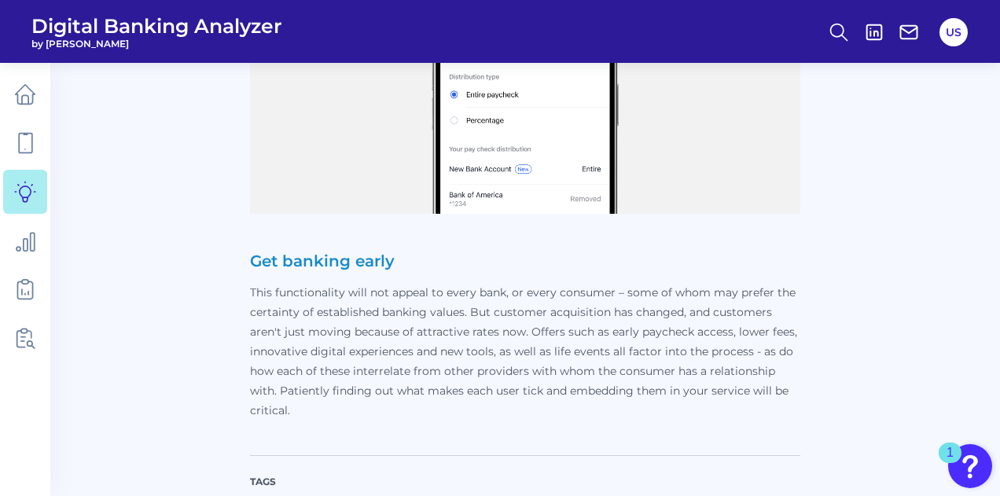
scroll to position [1460, 0]
